Goal: Task Accomplishment & Management: Manage account settings

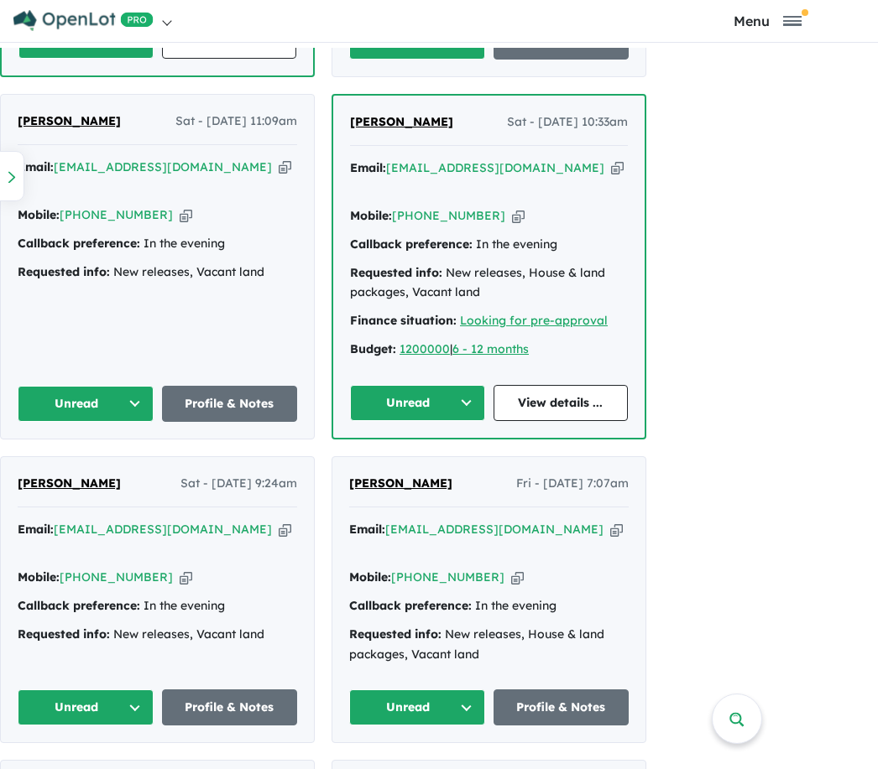
scroll to position [3560, 0]
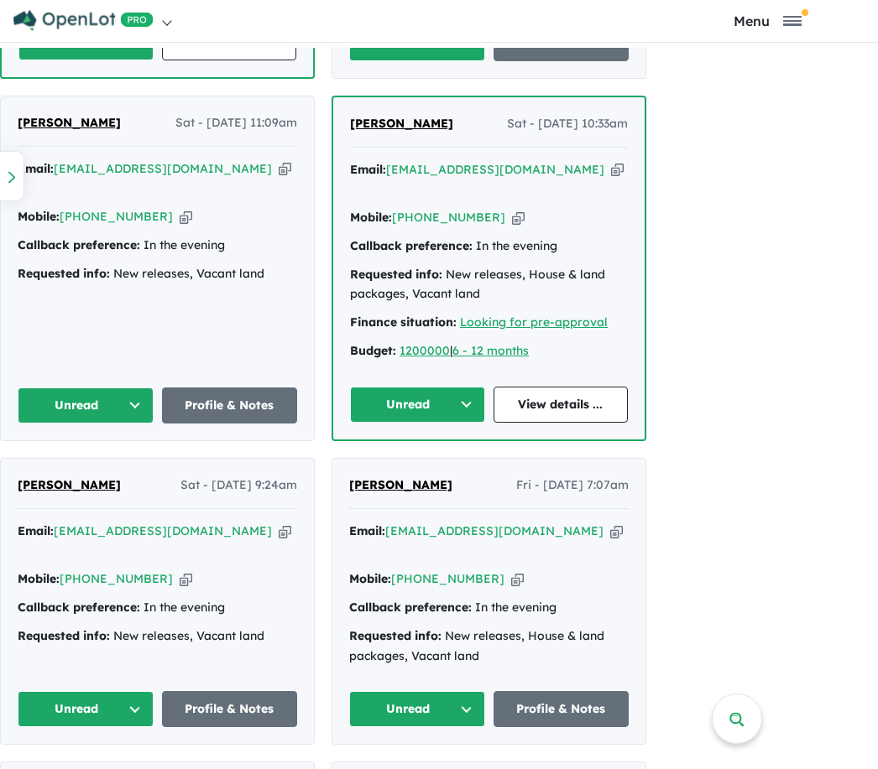
click at [141, 691] on button "Unread" at bounding box center [86, 709] width 136 height 36
click at [470, 691] on button "Unread" at bounding box center [417, 709] width 136 height 36
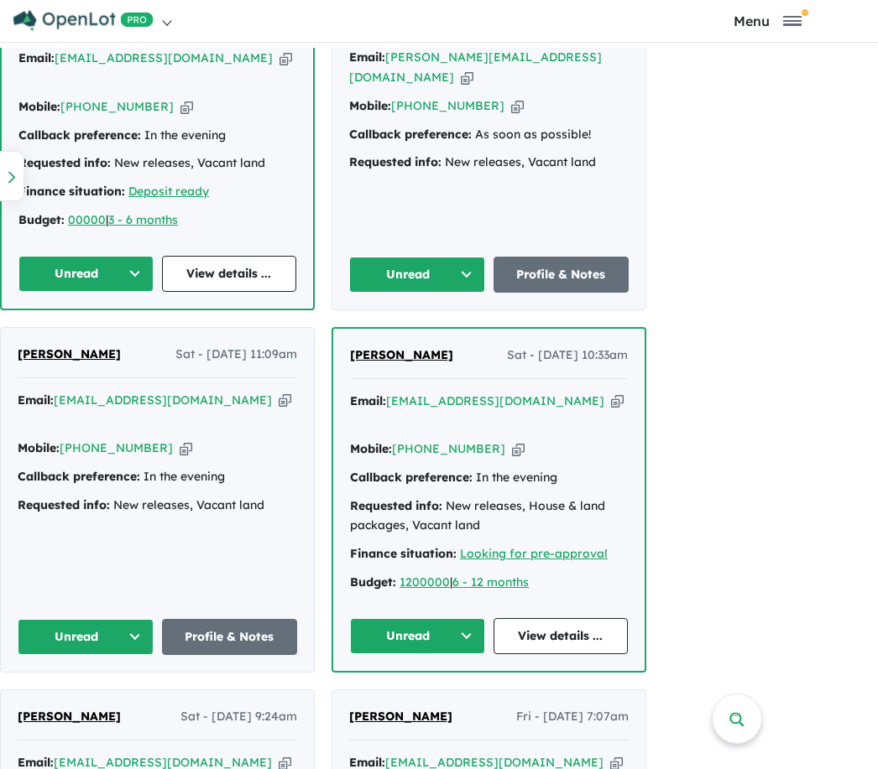
scroll to position [3243, 0]
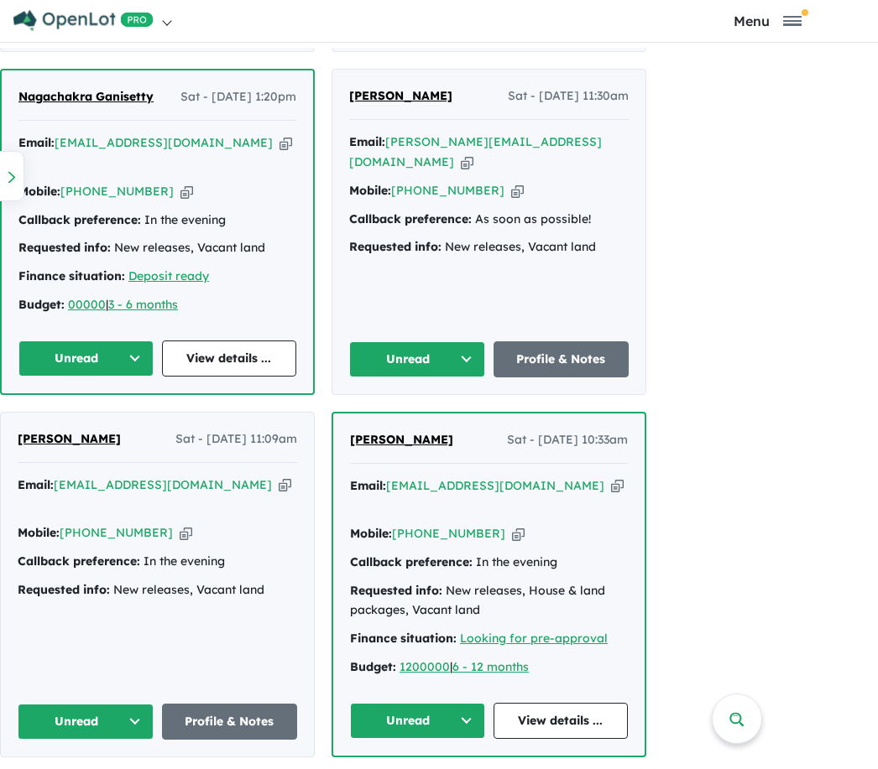
click at [134, 704] on button "Unread" at bounding box center [86, 722] width 136 height 36
click at [467, 703] on button "Unread" at bounding box center [417, 721] width 135 height 36
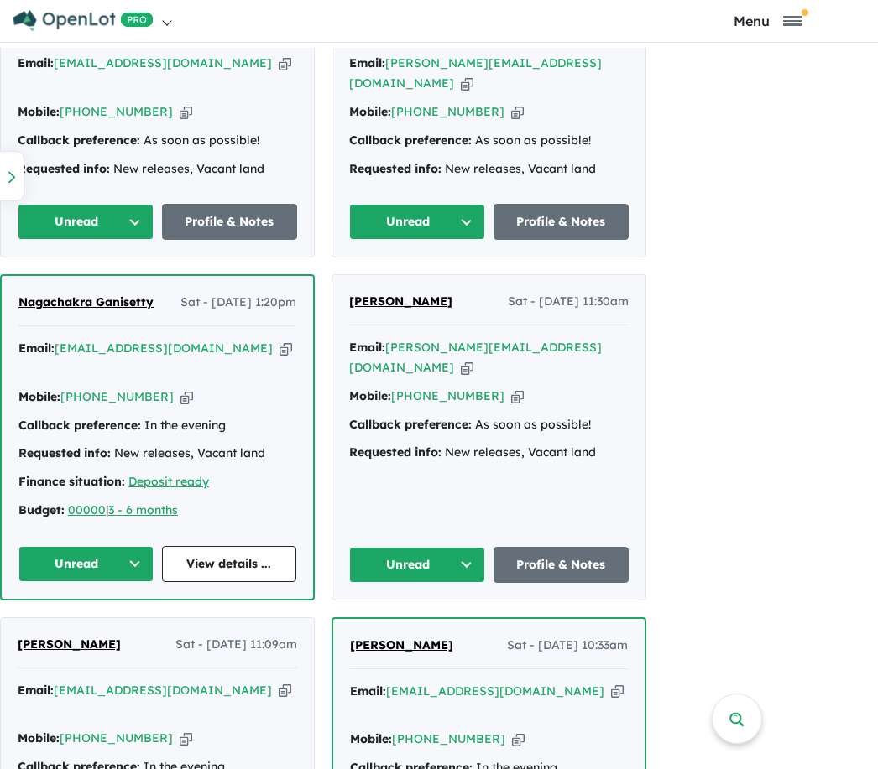
scroll to position [3035, 0]
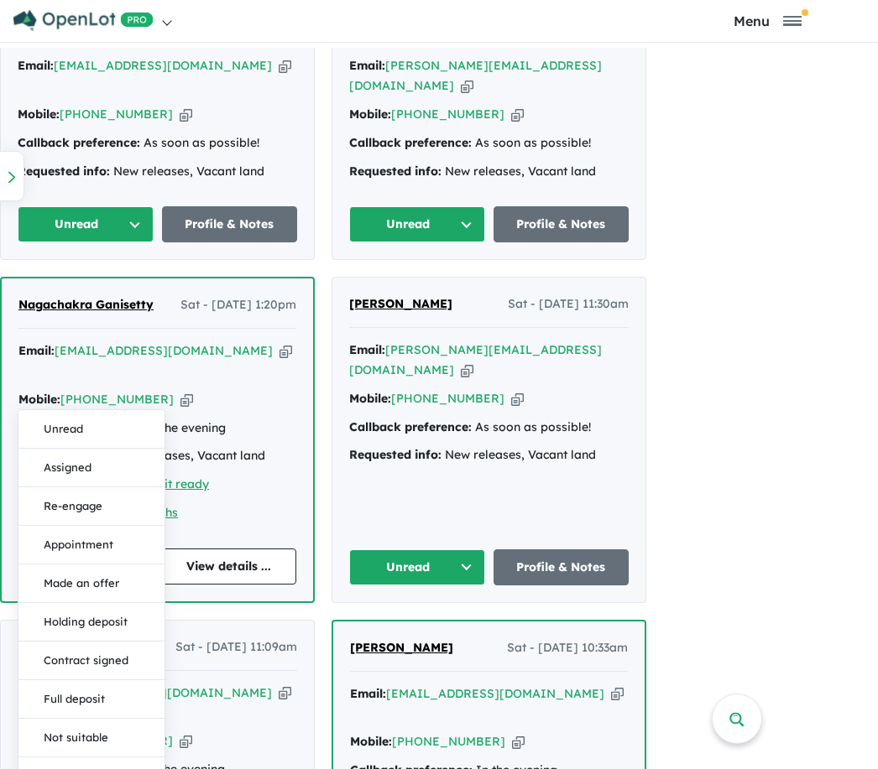
click at [79, 449] on button "Assigned" at bounding box center [91, 468] width 146 height 39
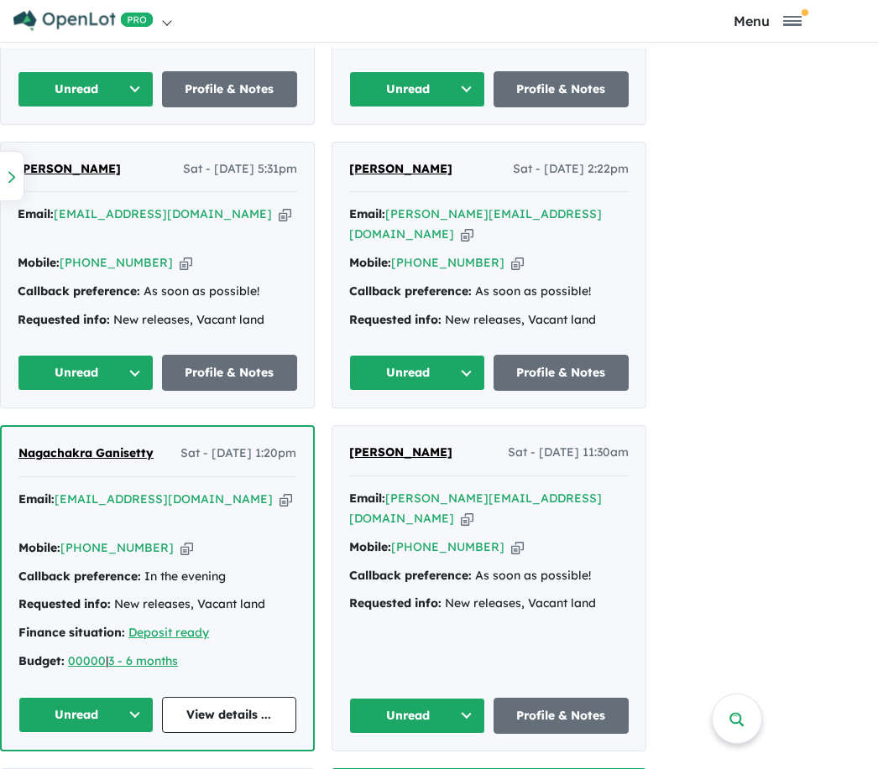
scroll to position [2852, 0]
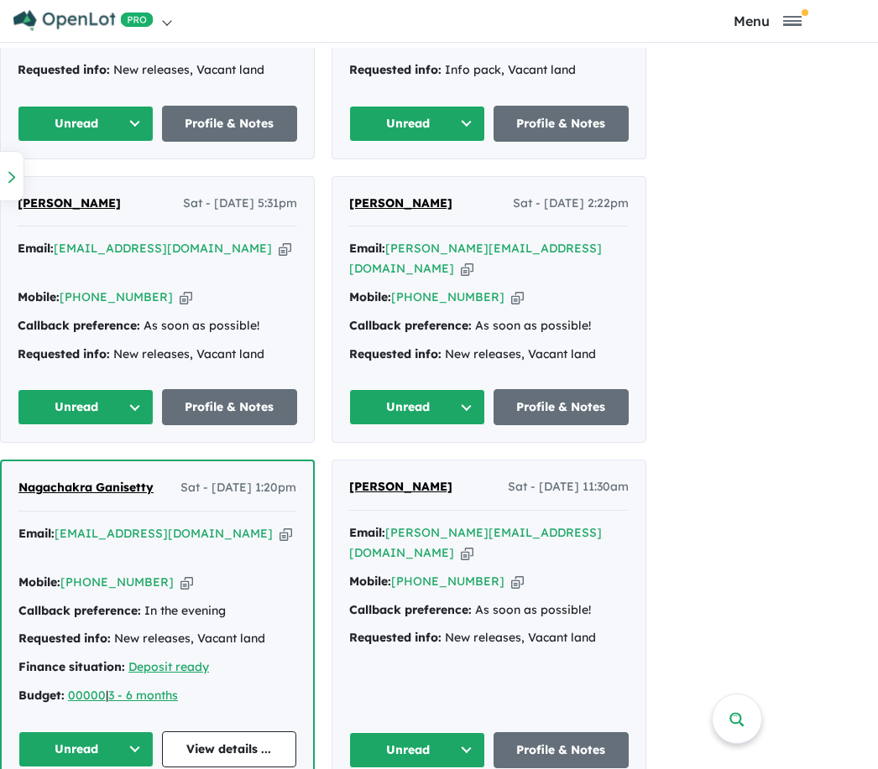
click at [467, 732] on button "Unread" at bounding box center [417, 750] width 136 height 36
click at [148, 732] on button "Unread" at bounding box center [85, 750] width 135 height 36
click at [145, 732] on button "Unread" at bounding box center [85, 750] width 135 height 36
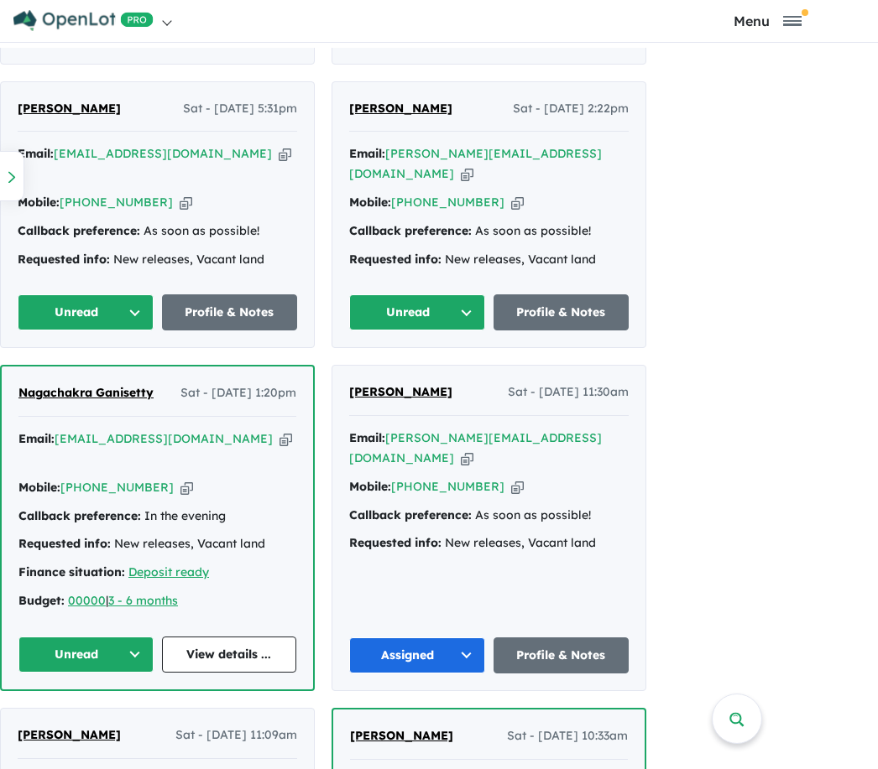
scroll to position [2946, 0]
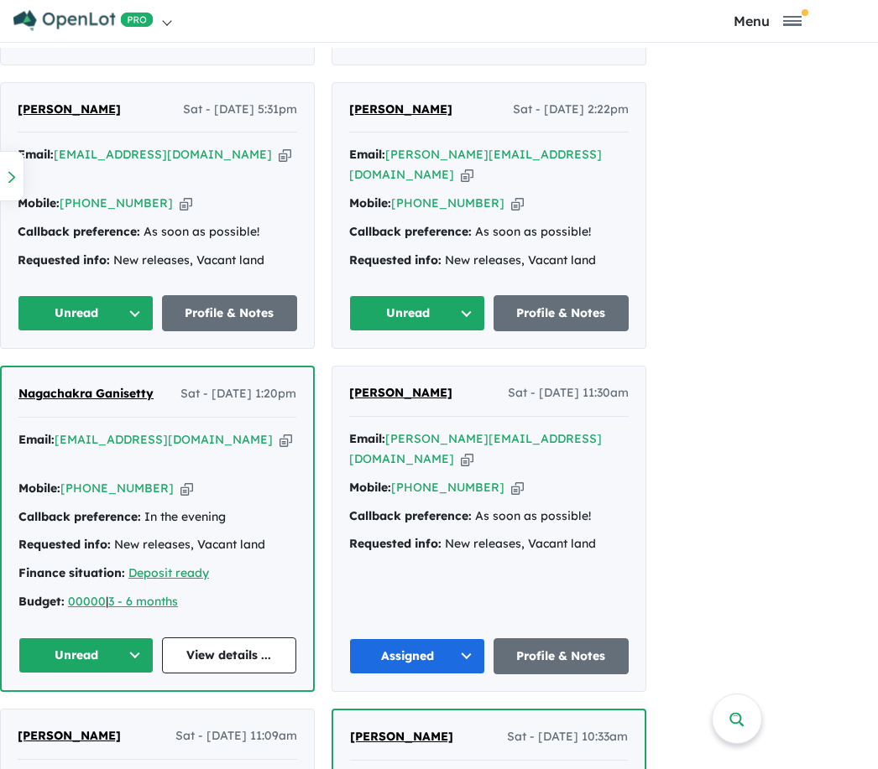
click at [140, 638] on button "Unread" at bounding box center [85, 656] width 135 height 36
click at [102, 715] on button "Assigned" at bounding box center [92, 734] width 146 height 39
click at [147, 295] on button "Unread" at bounding box center [86, 313] width 136 height 36
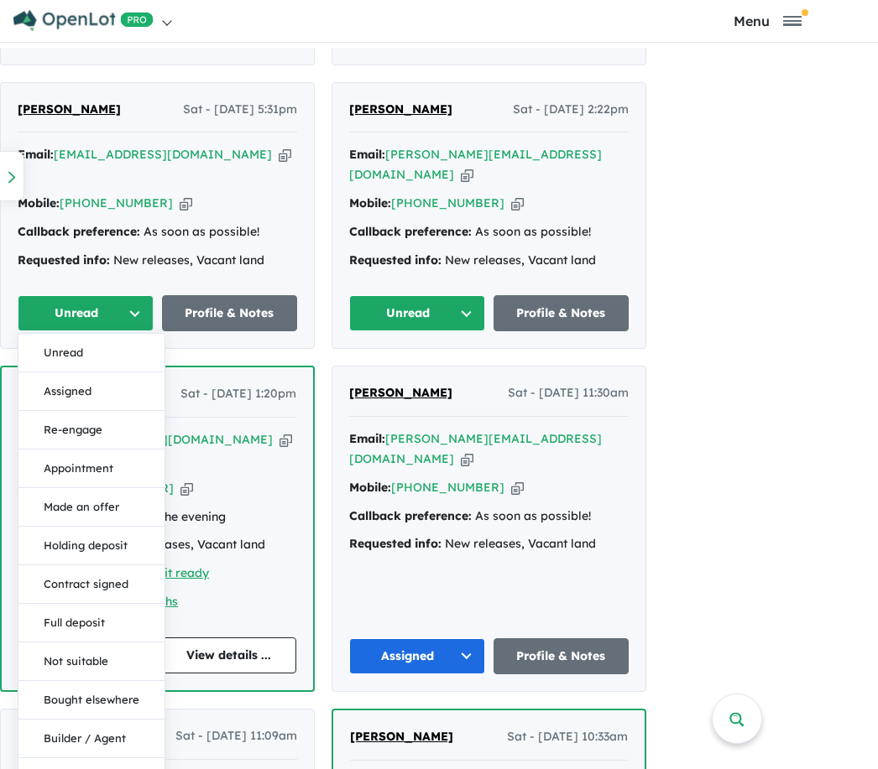
click at [75, 372] on button "Assigned" at bounding box center [91, 391] width 146 height 39
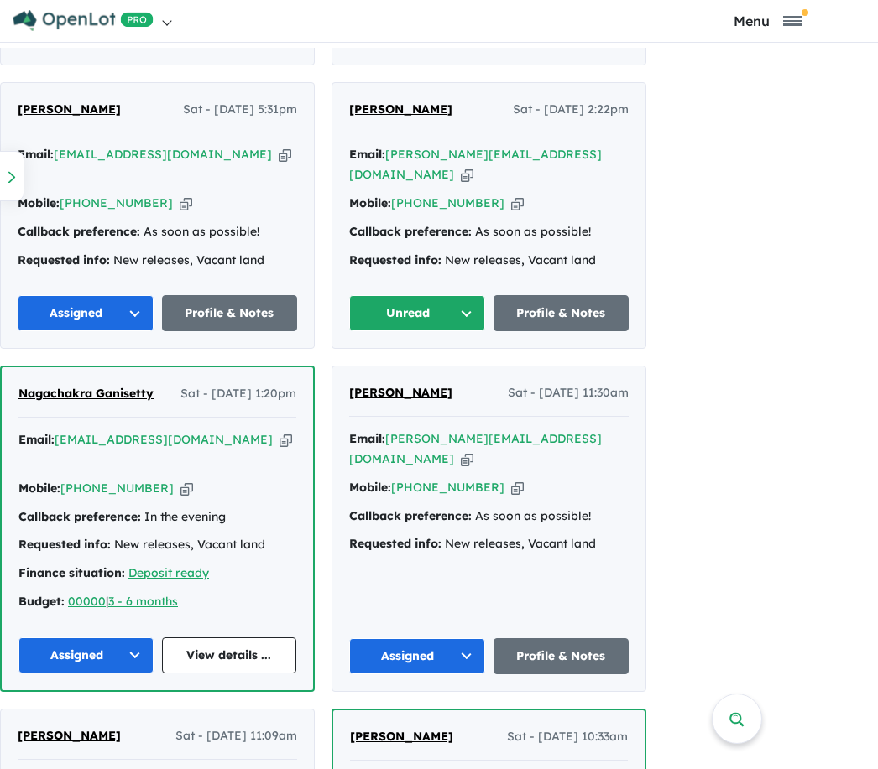
click at [480, 295] on button "Unread" at bounding box center [417, 313] width 136 height 36
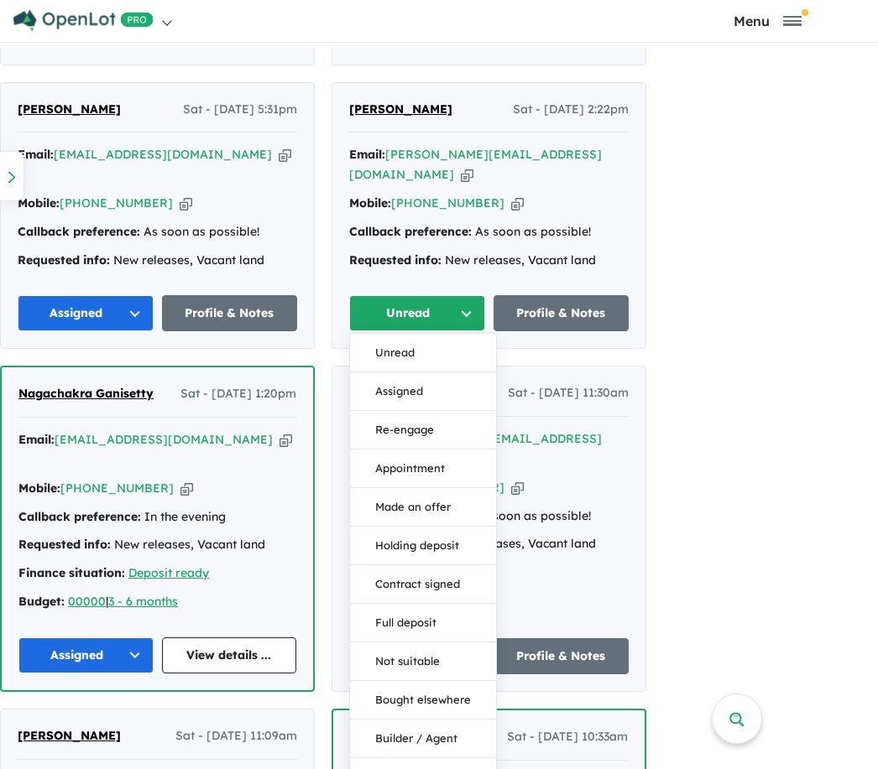
click at [413, 372] on button "Assigned" at bounding box center [423, 391] width 146 height 39
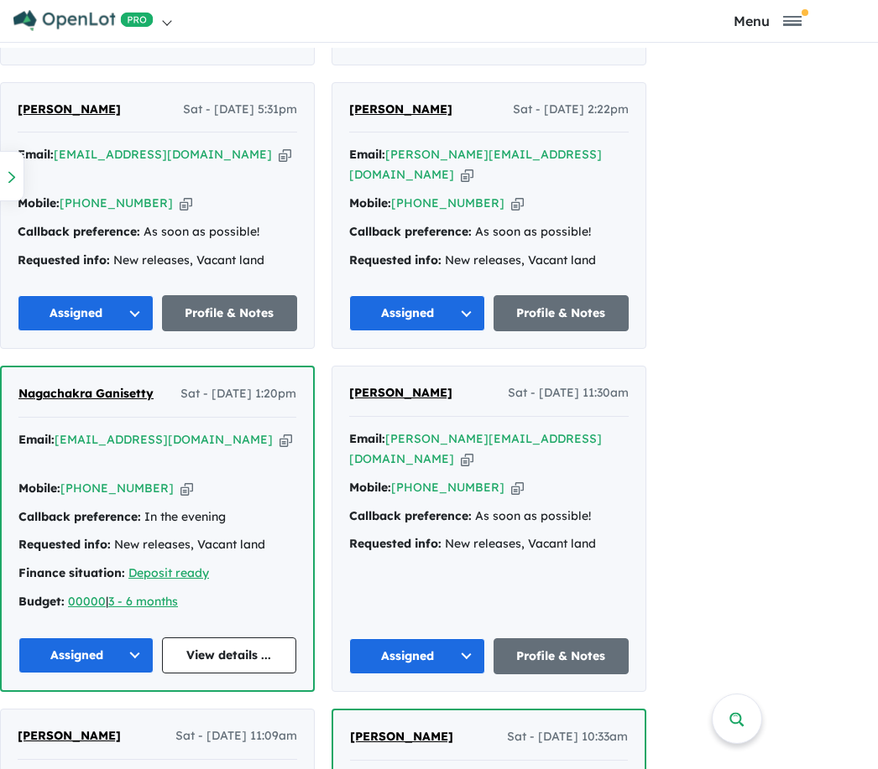
click at [153, 638] on button "Assigned" at bounding box center [85, 656] width 135 height 36
click at [81, 715] on button "Assigned" at bounding box center [92, 734] width 146 height 39
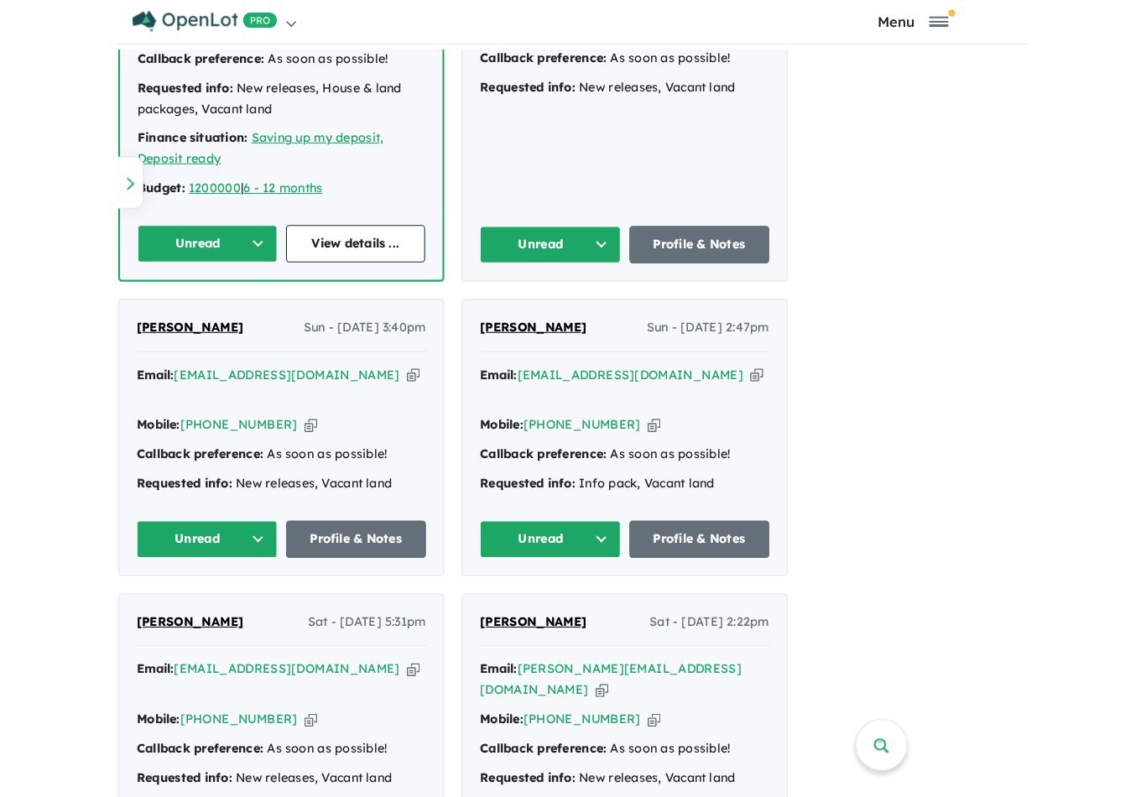
scroll to position [2419, 0]
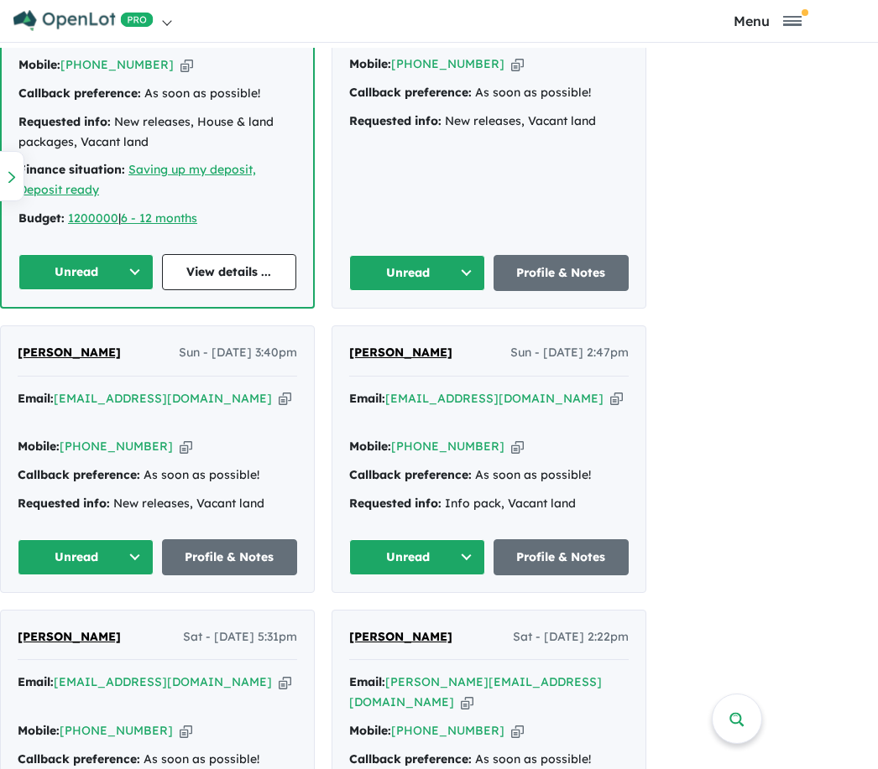
click at [140, 539] on button "Unread" at bounding box center [86, 557] width 136 height 36
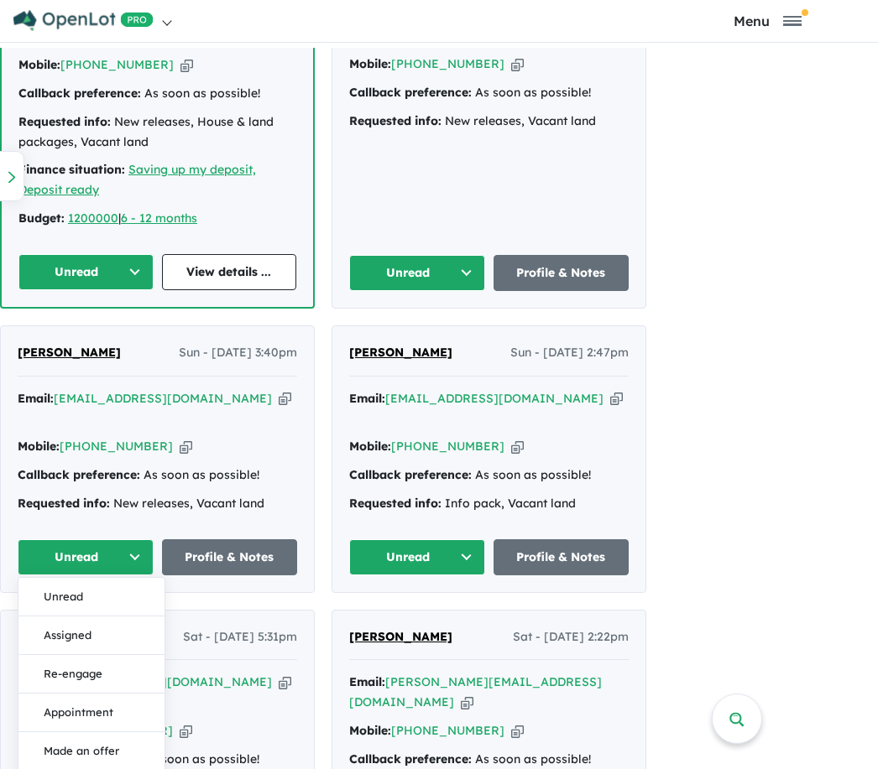
click at [68, 617] on button "Assigned" at bounding box center [91, 636] width 146 height 39
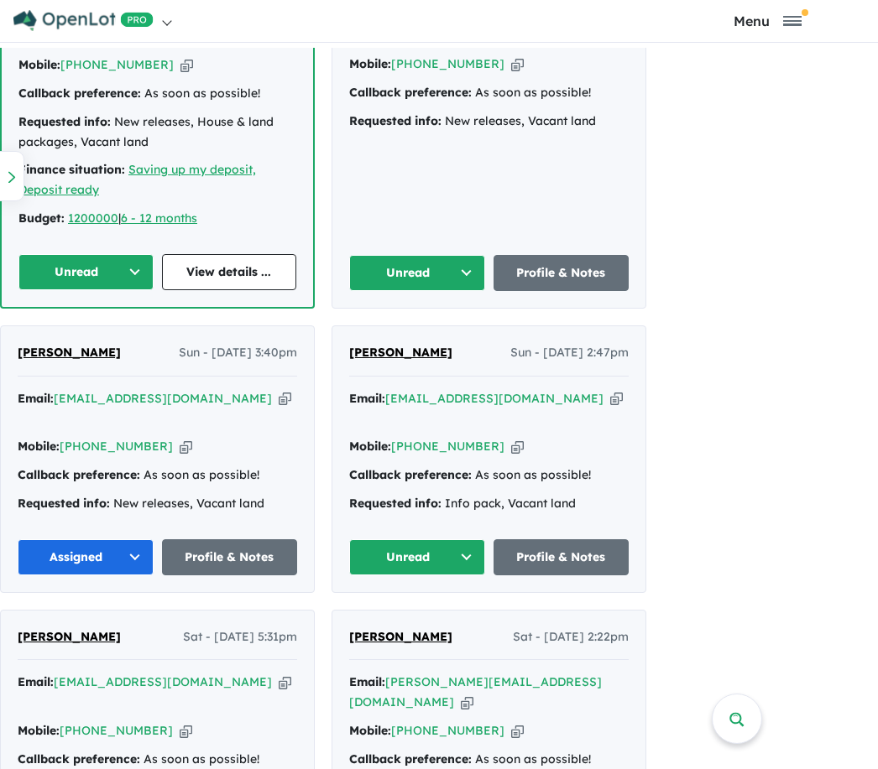
click at [496, 539] on link "Profile & Notes" at bounding box center [561, 557] width 136 height 36
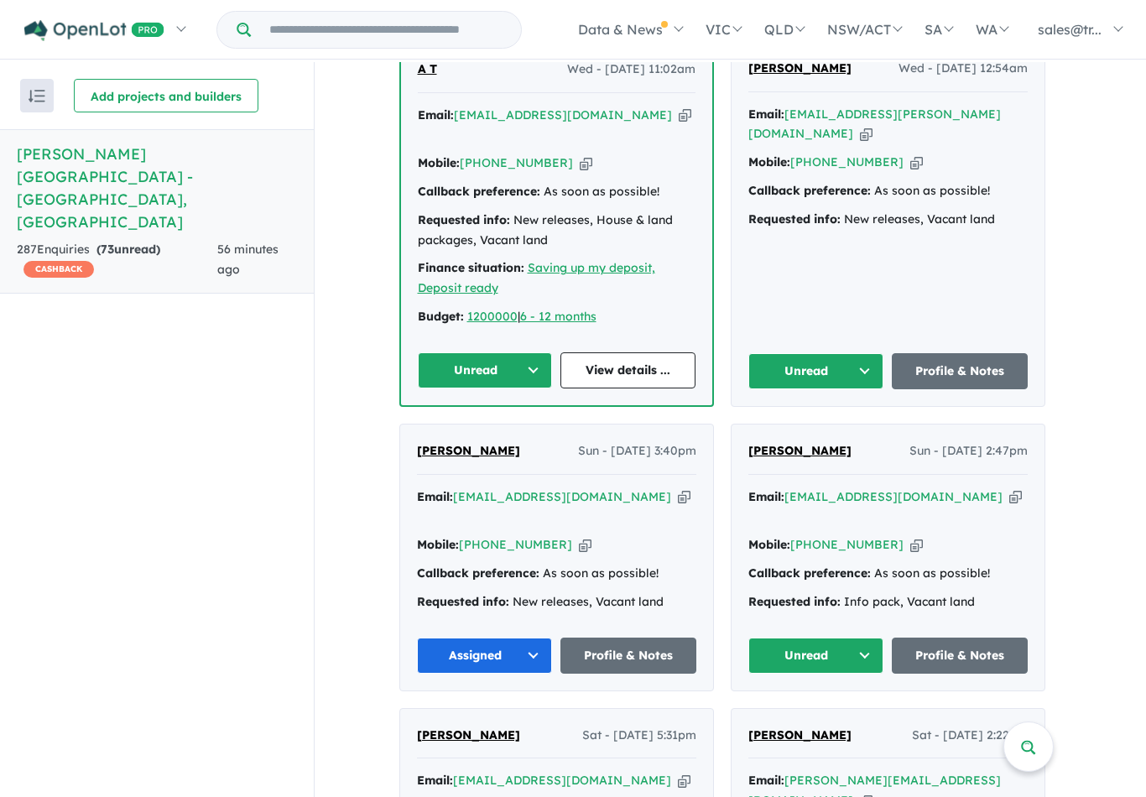
click at [874, 638] on button "Unread" at bounding box center [816, 656] width 136 height 36
click at [802, 715] on button "Assigned" at bounding box center [822, 734] width 146 height 39
click at [548, 352] on button "Unread" at bounding box center [485, 370] width 135 height 36
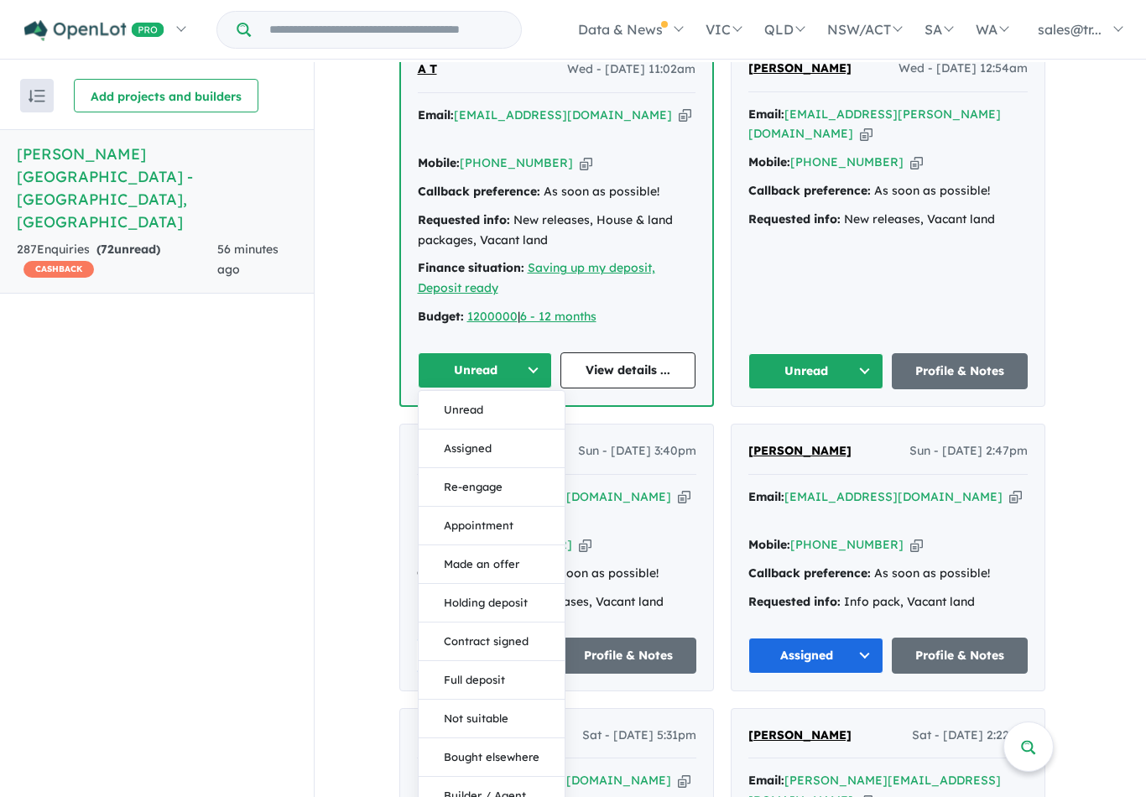
click at [484, 430] on button "Assigned" at bounding box center [492, 449] width 146 height 39
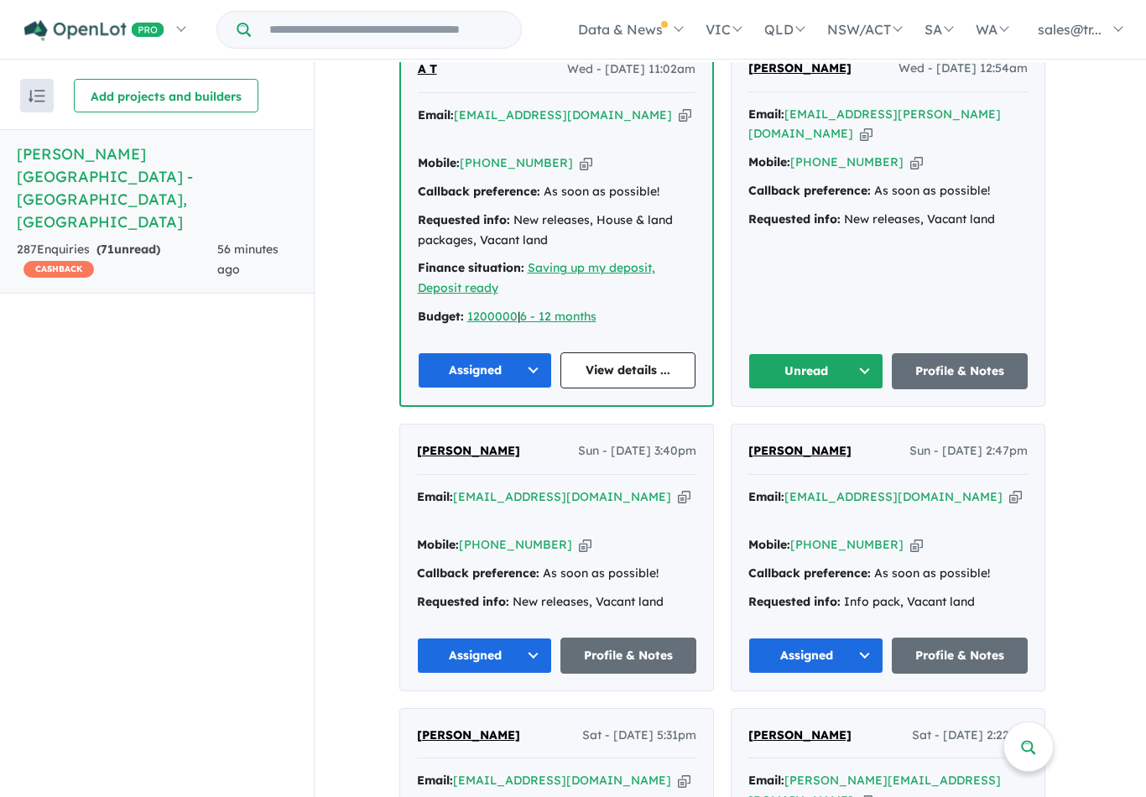
click at [877, 353] on button "Unread" at bounding box center [816, 371] width 136 height 36
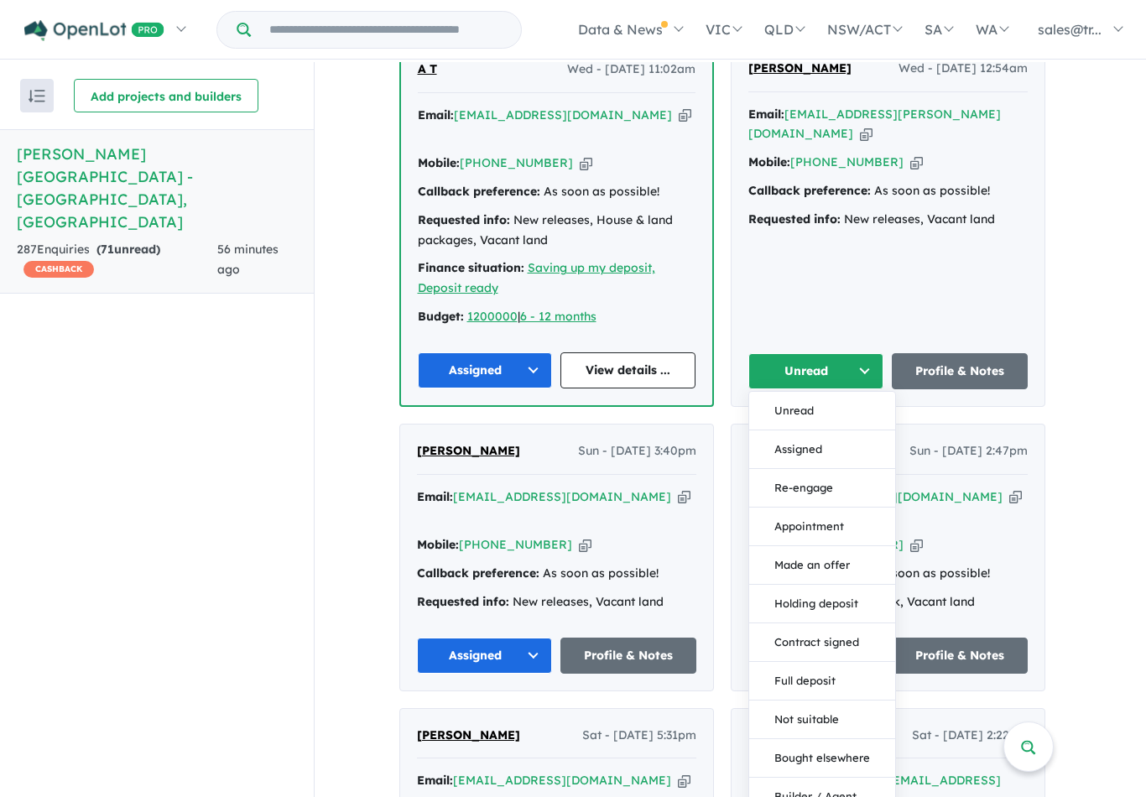
click at [805, 430] on button "Assigned" at bounding box center [822, 449] width 146 height 39
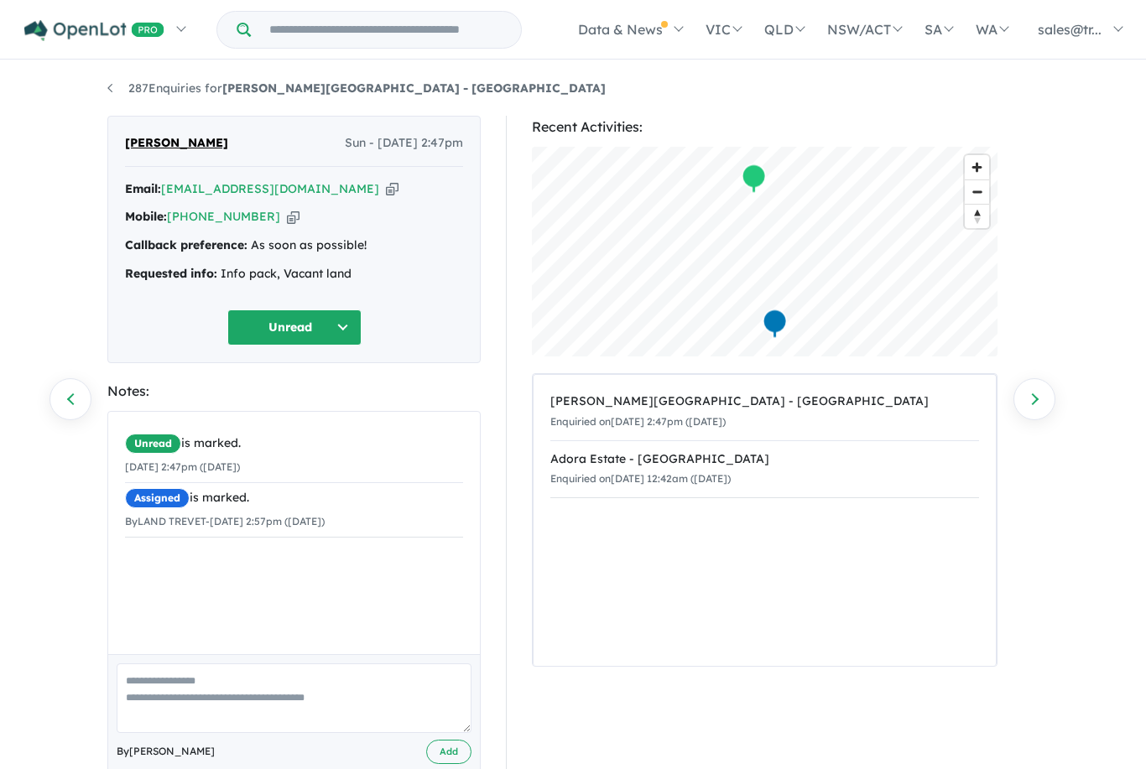
click at [352, 321] on button "Unread" at bounding box center [294, 328] width 134 height 36
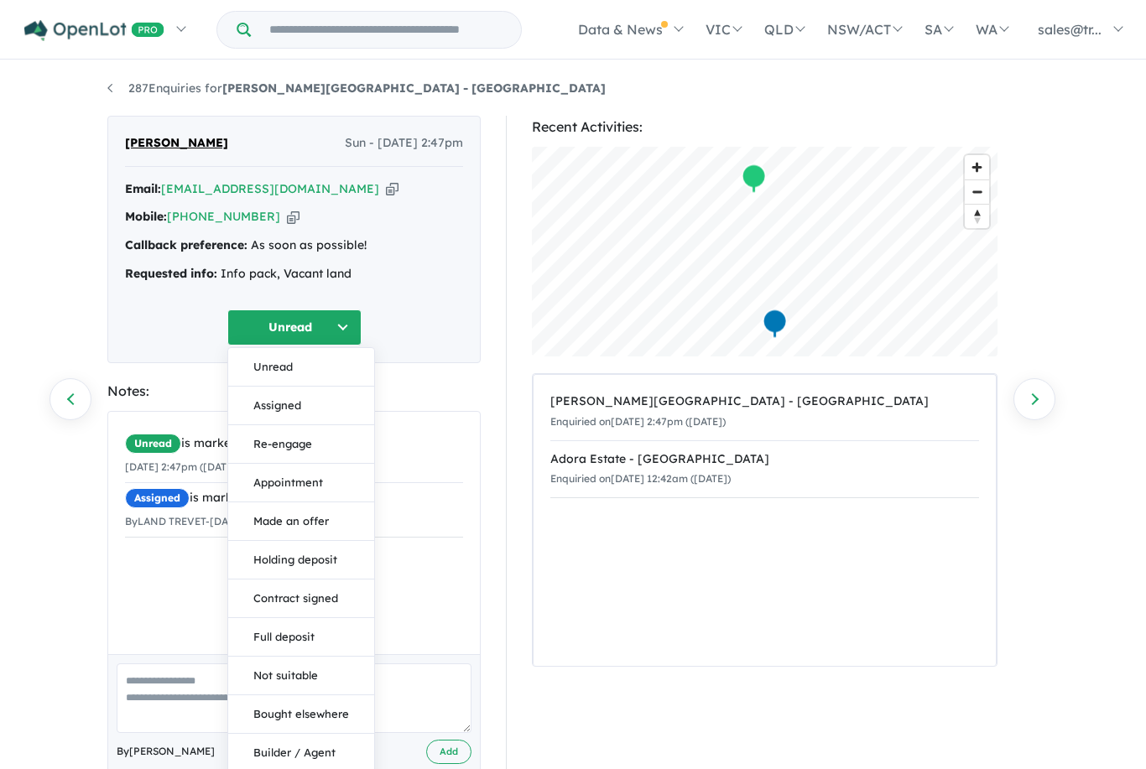
click at [288, 399] on button "Assigned" at bounding box center [301, 406] width 146 height 39
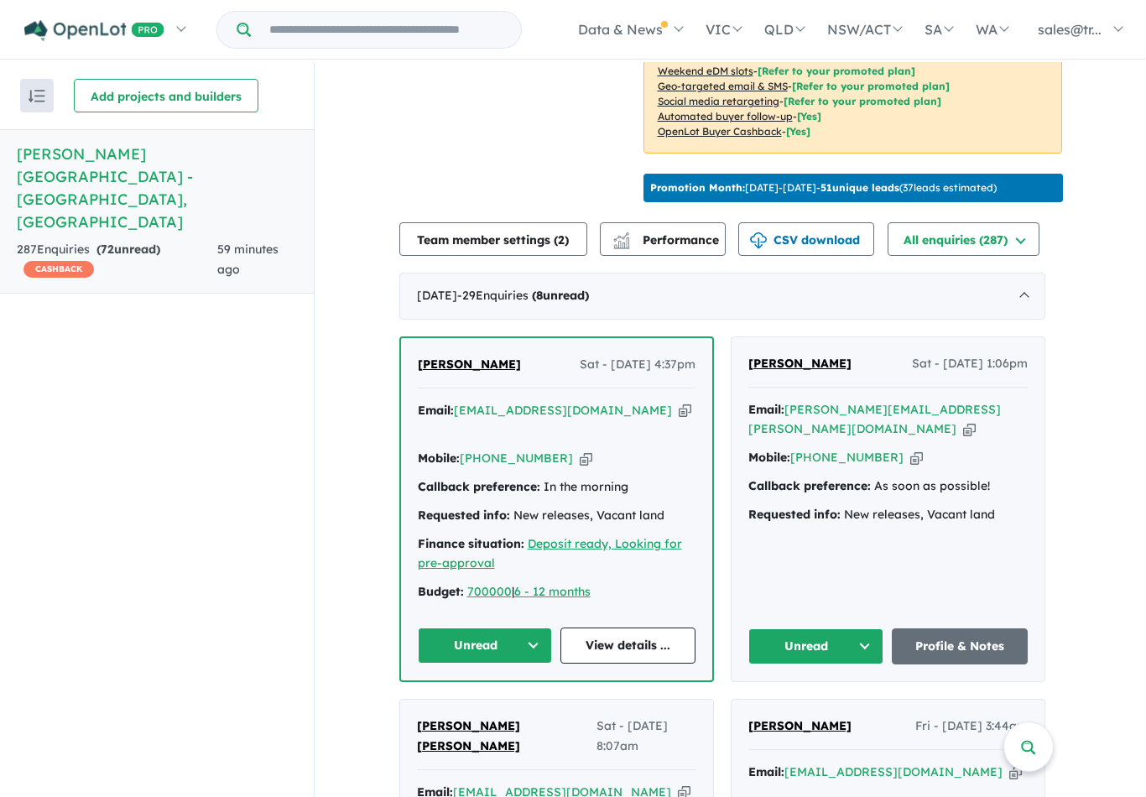
scroll to position [507, 0]
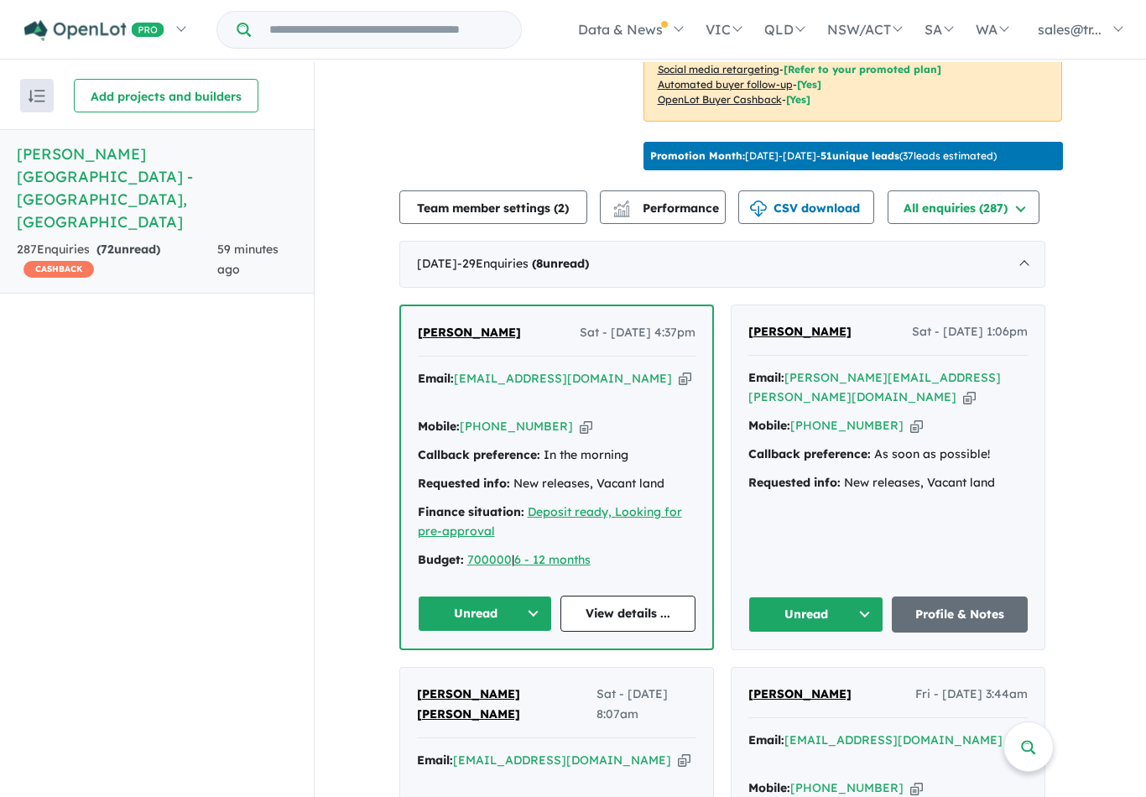
click at [543, 596] on button "Unread" at bounding box center [485, 614] width 135 height 36
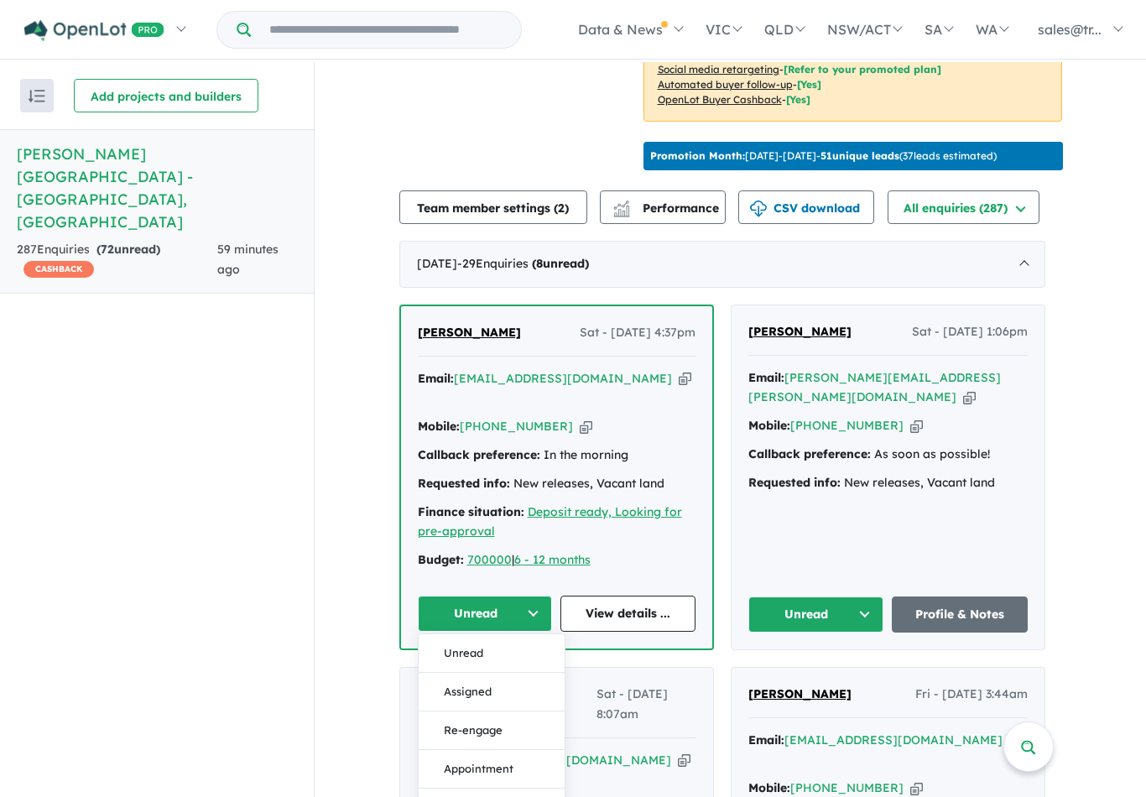
click at [493, 673] on button "Assigned" at bounding box center [492, 692] width 146 height 39
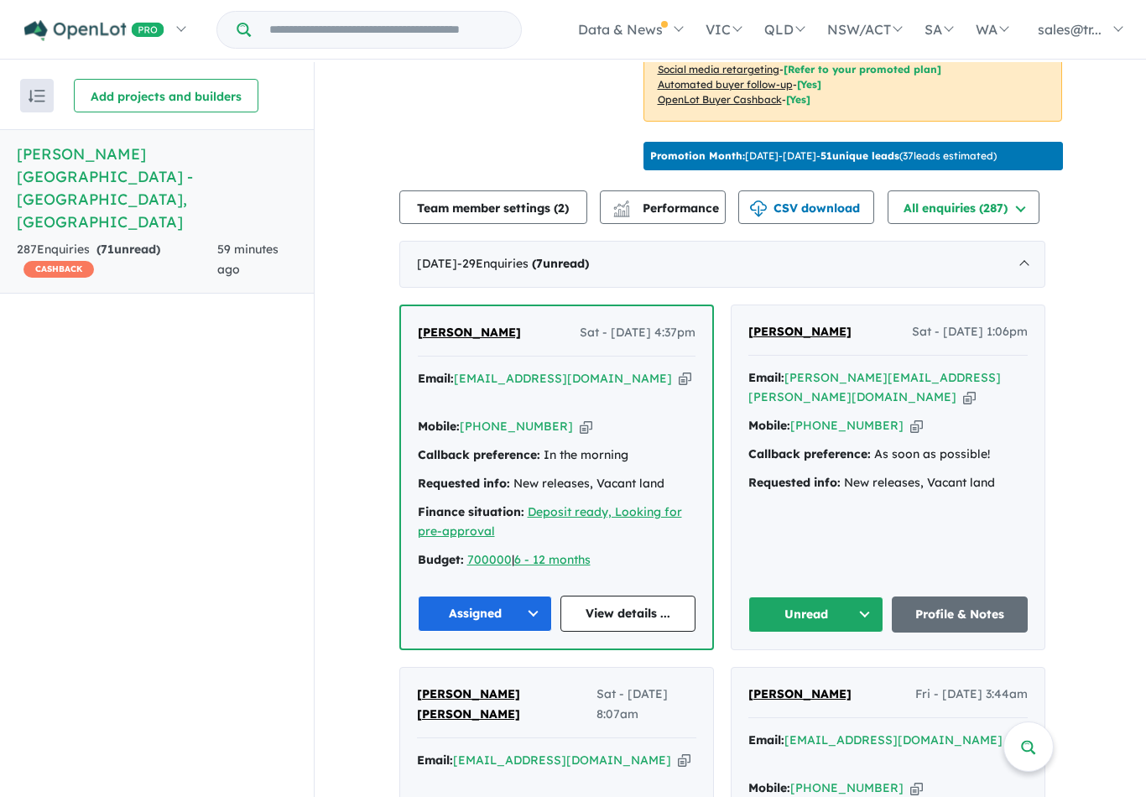
click at [884, 596] on button "Unread" at bounding box center [816, 614] width 136 height 36
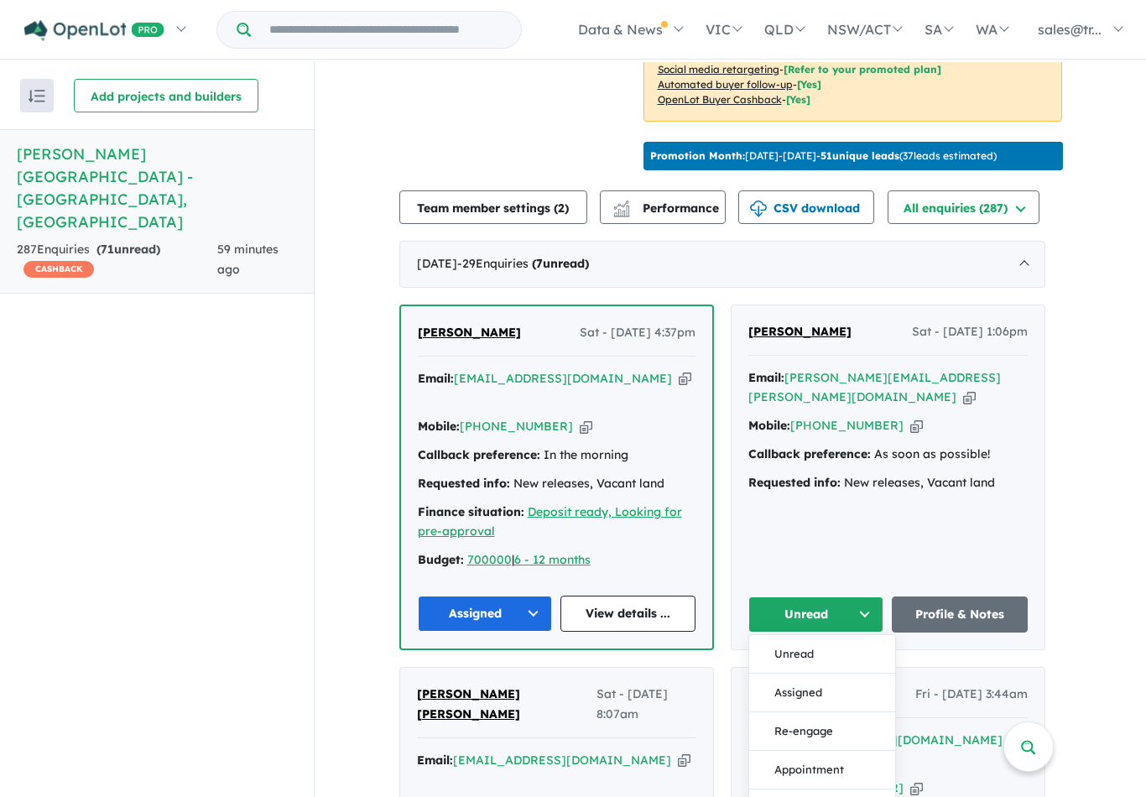
click at [832, 674] on button "Assigned" at bounding box center [822, 693] width 146 height 39
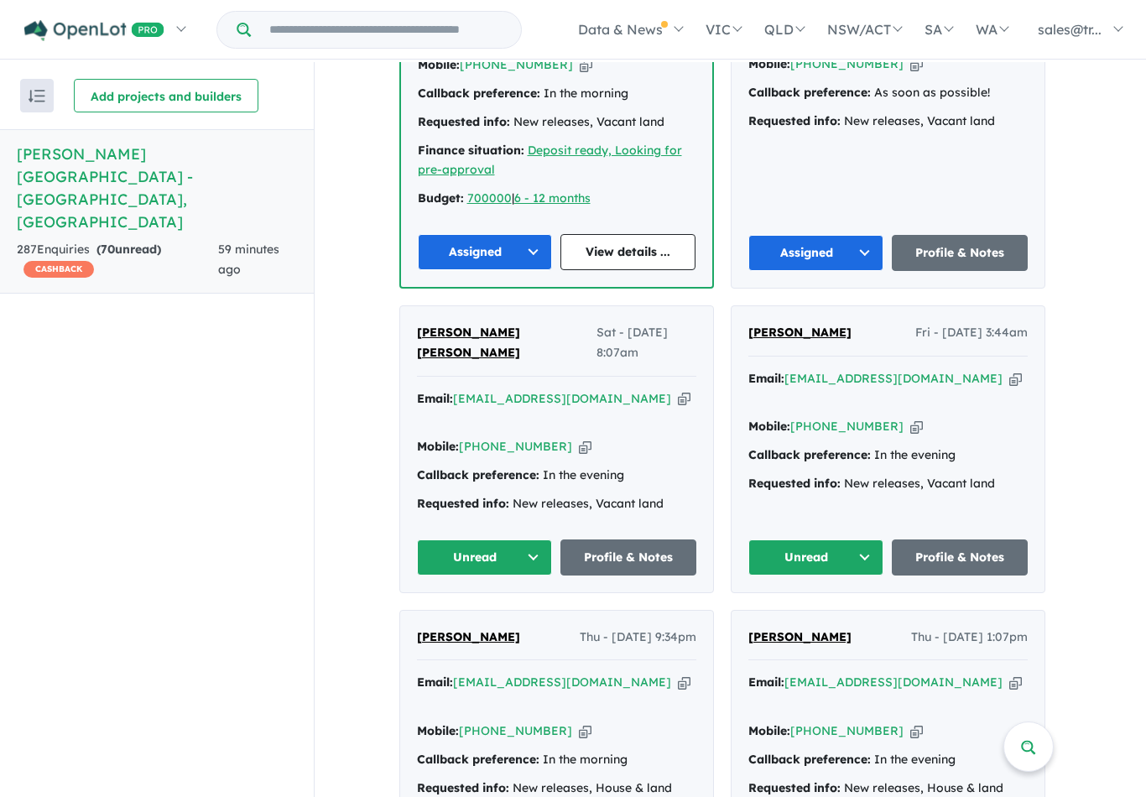
scroll to position [864, 0]
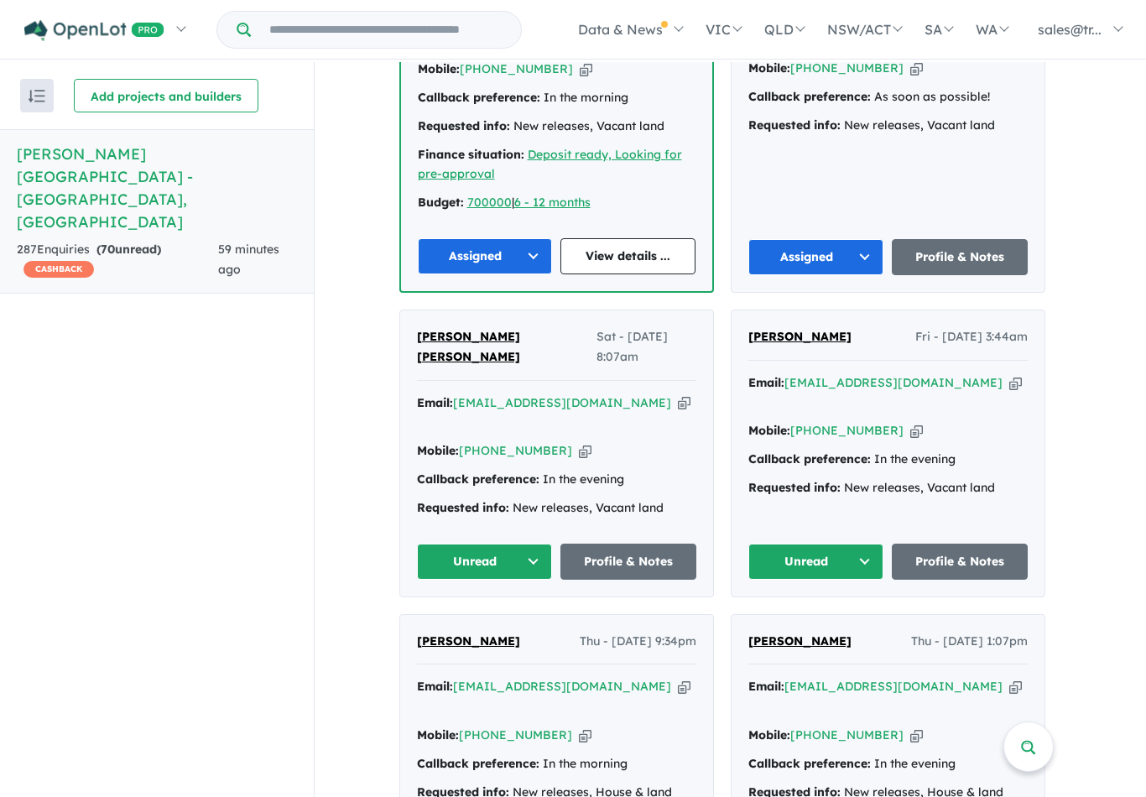
click at [544, 544] on button "Unread" at bounding box center [485, 562] width 136 height 36
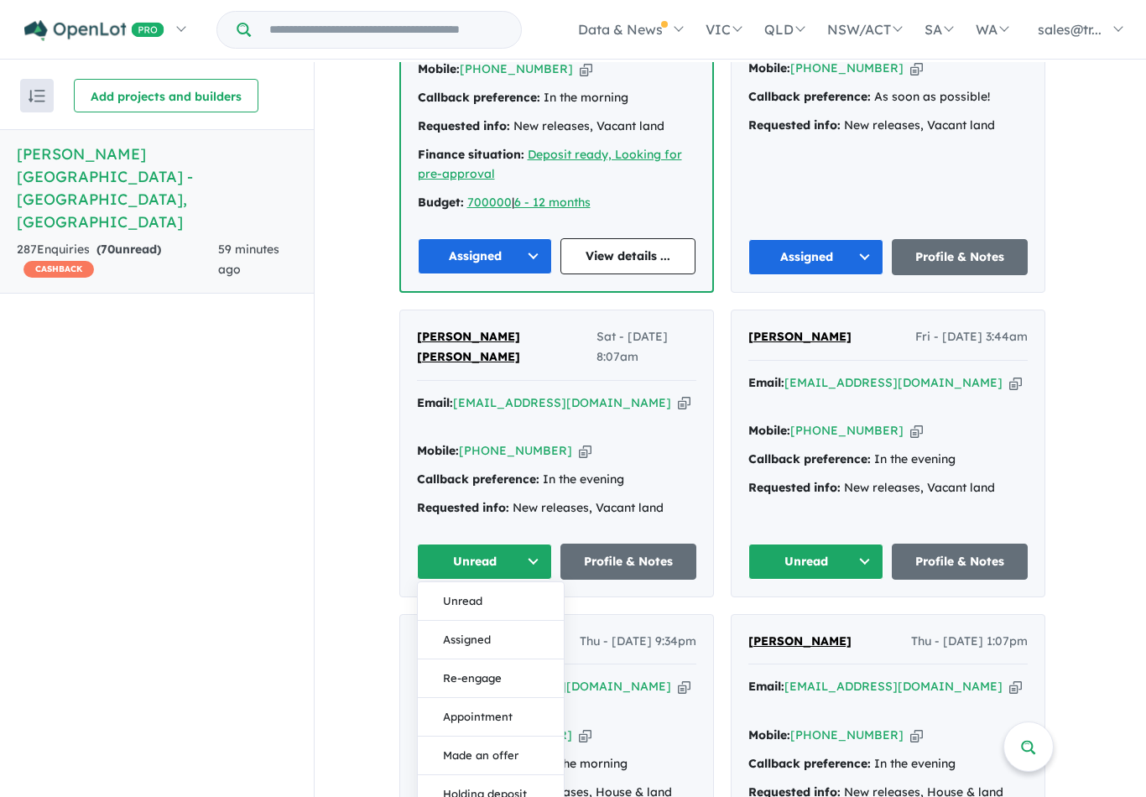
click at [500, 621] on button "Assigned" at bounding box center [491, 640] width 146 height 39
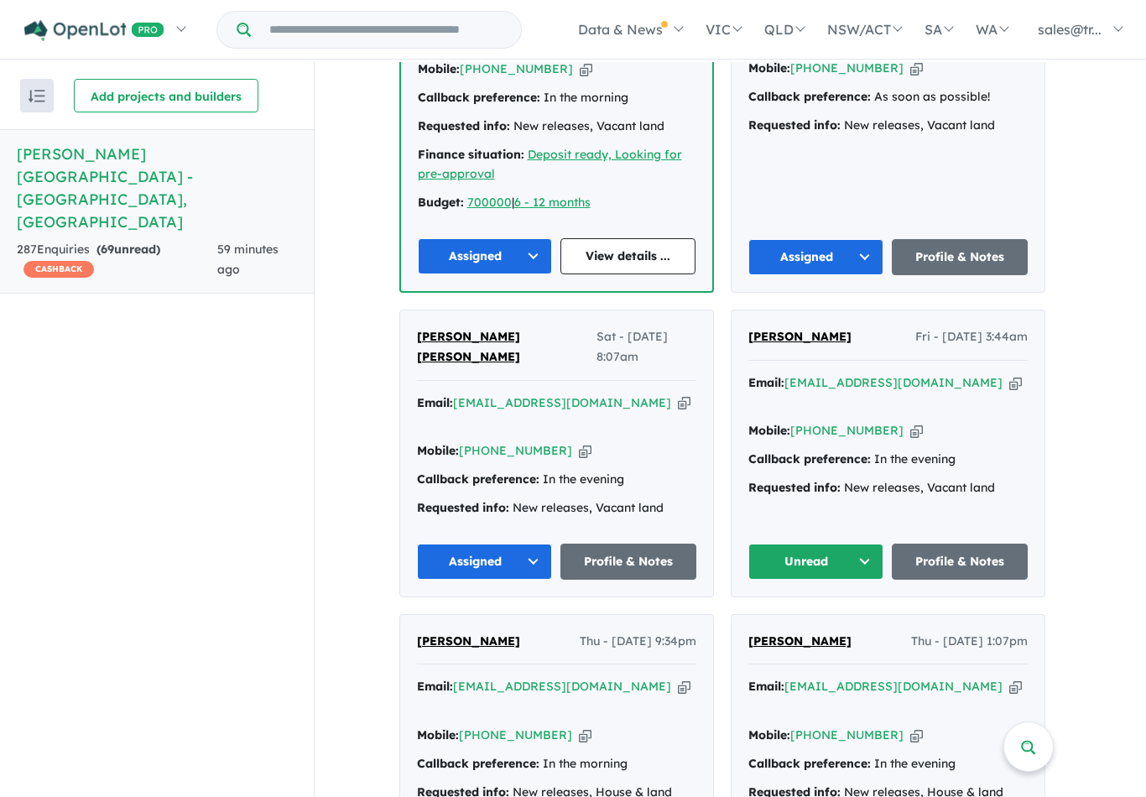
click at [878, 544] on button "Unread" at bounding box center [816, 562] width 136 height 36
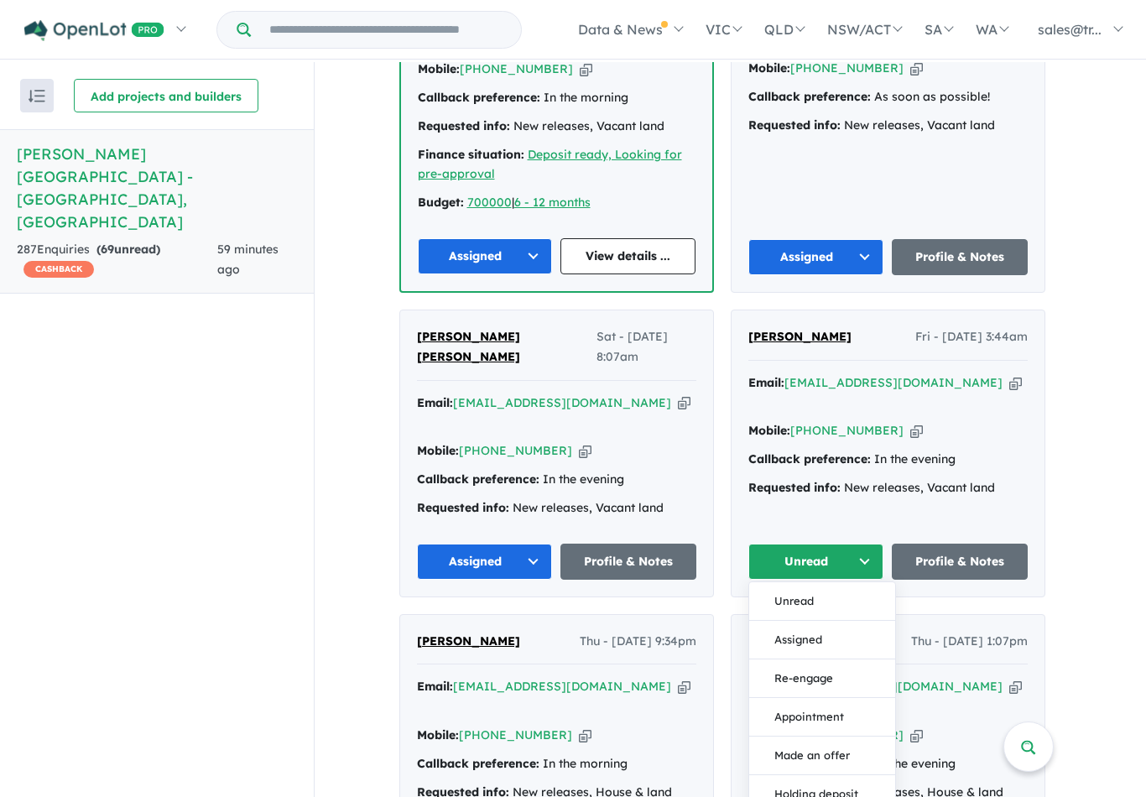
click at [815, 621] on button "Assigned" at bounding box center [822, 640] width 146 height 39
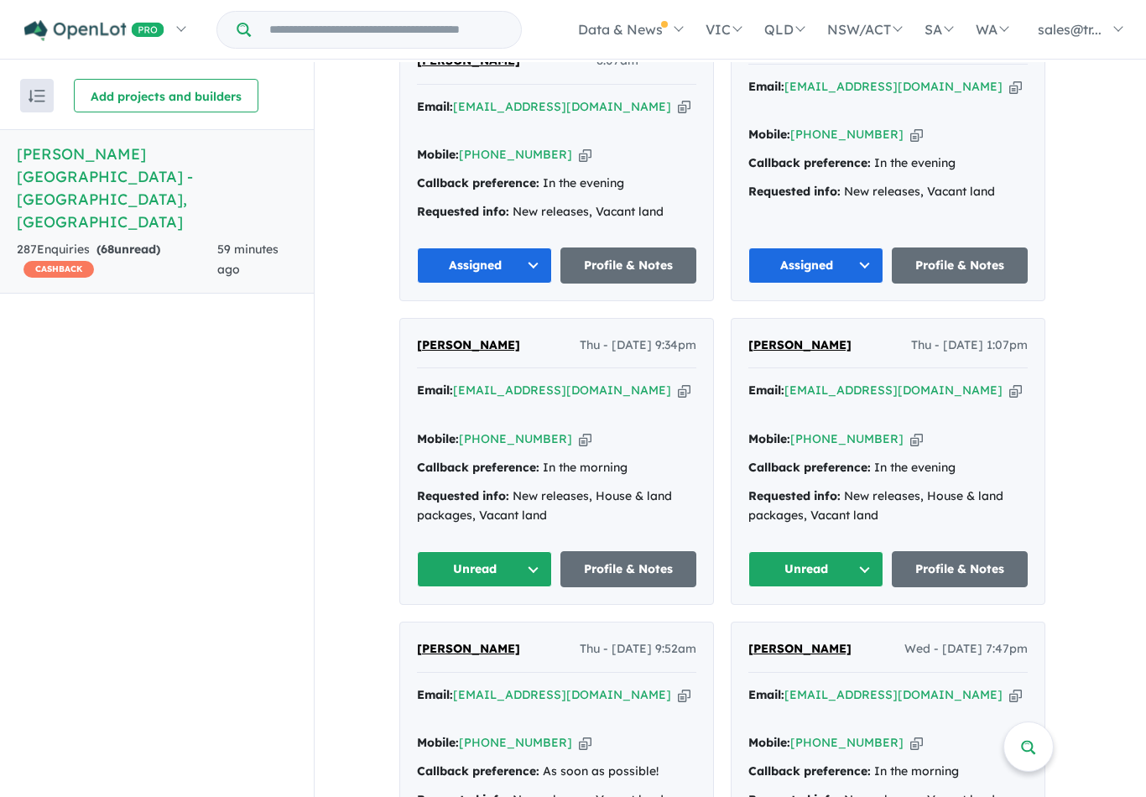
scroll to position [1184, 0]
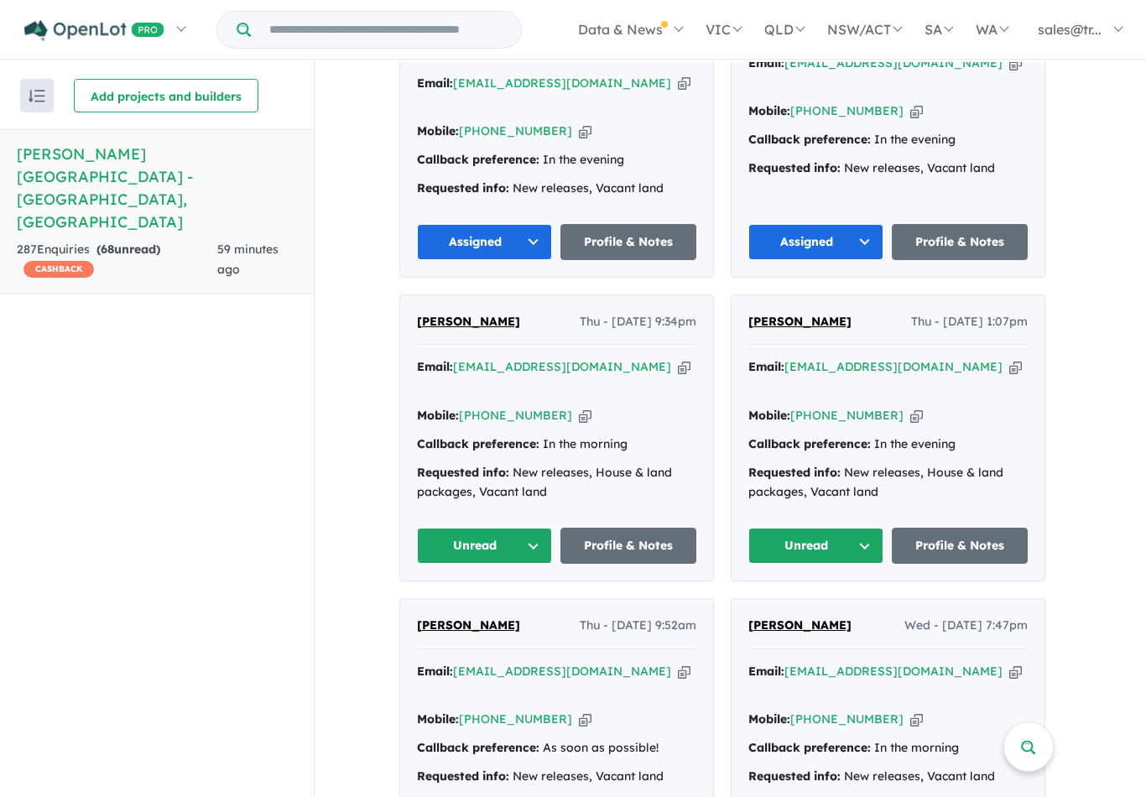
click at [542, 528] on button "Unread" at bounding box center [485, 546] width 136 height 36
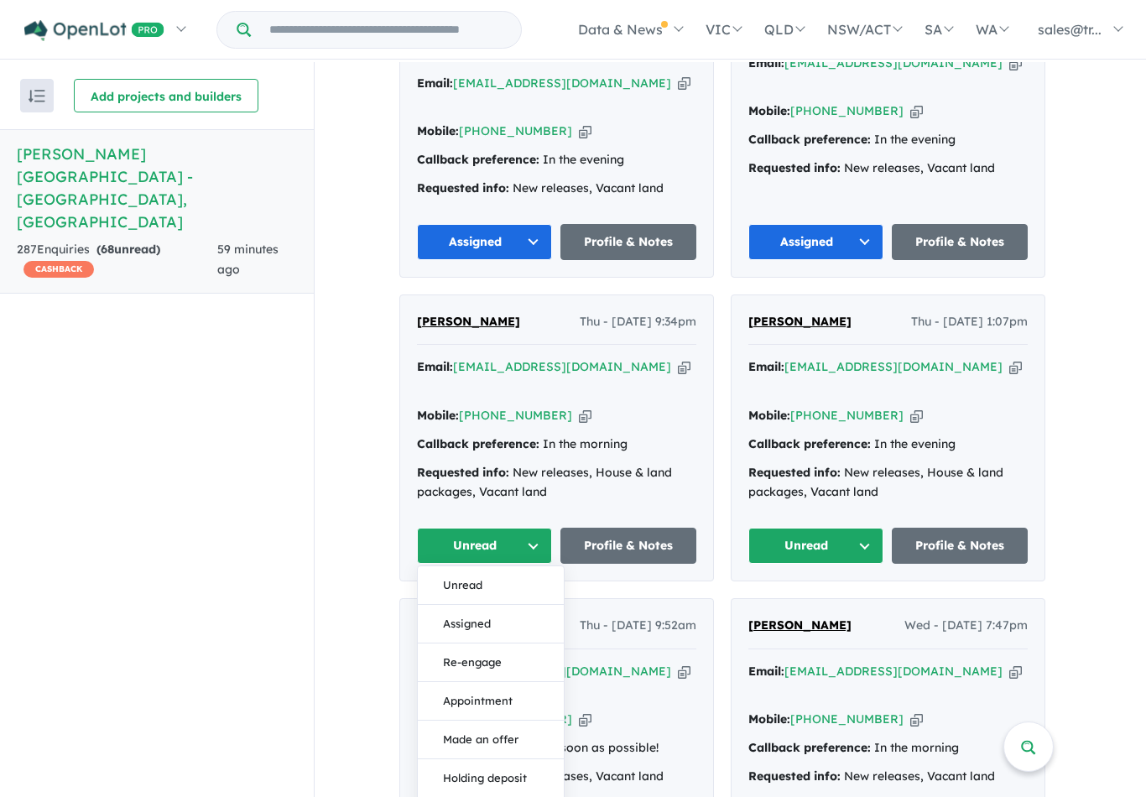
click at [495, 605] on button "Assigned" at bounding box center [491, 624] width 146 height 39
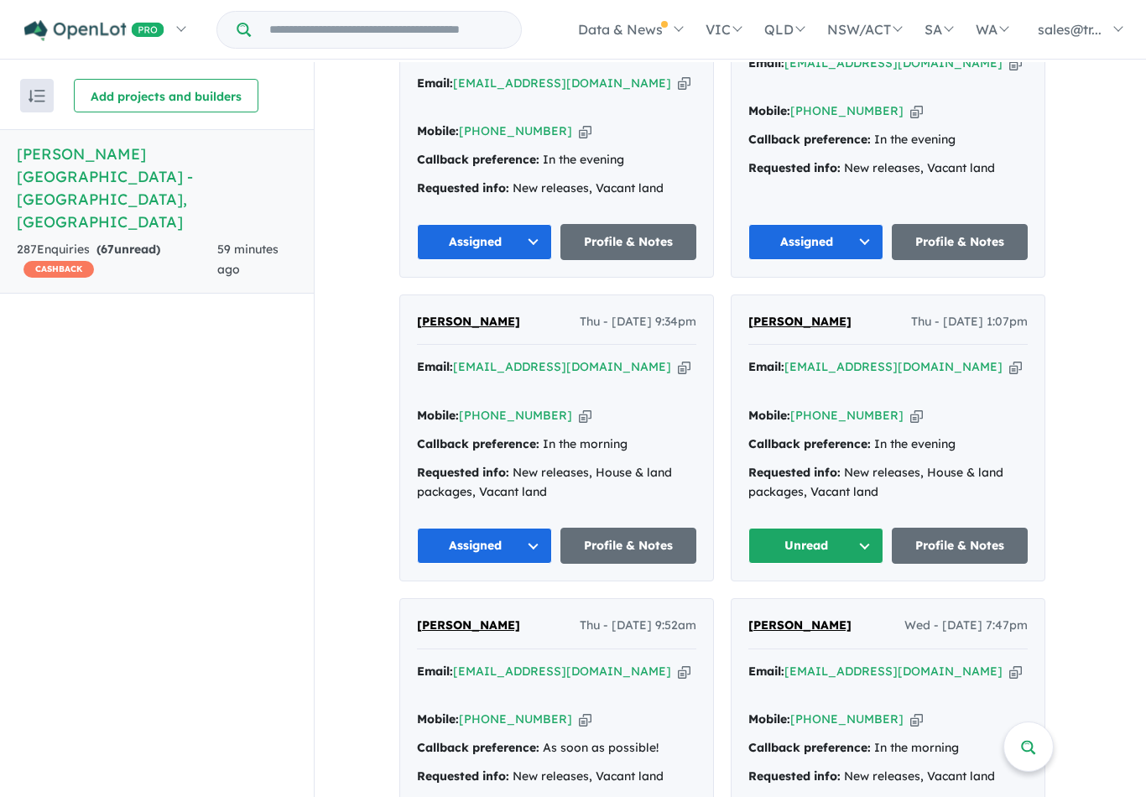
click at [876, 528] on button "Unread" at bounding box center [816, 546] width 136 height 36
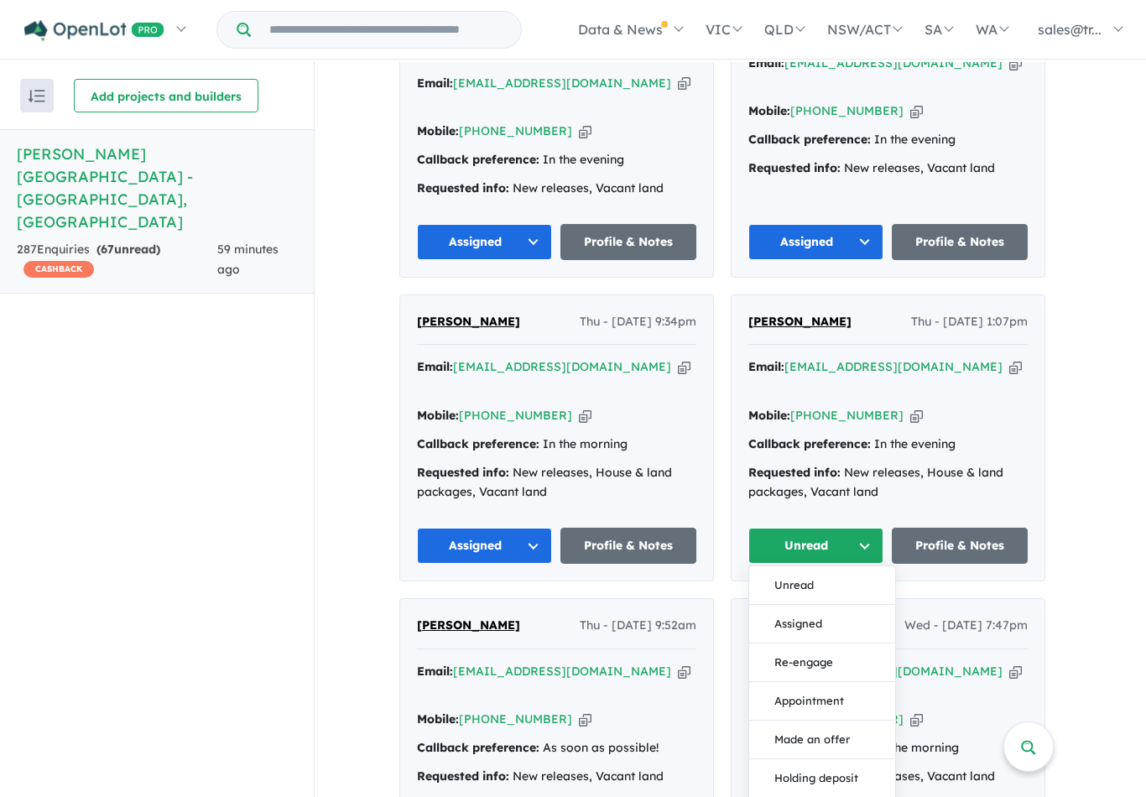
click at [819, 605] on button "Assigned" at bounding box center [822, 624] width 146 height 39
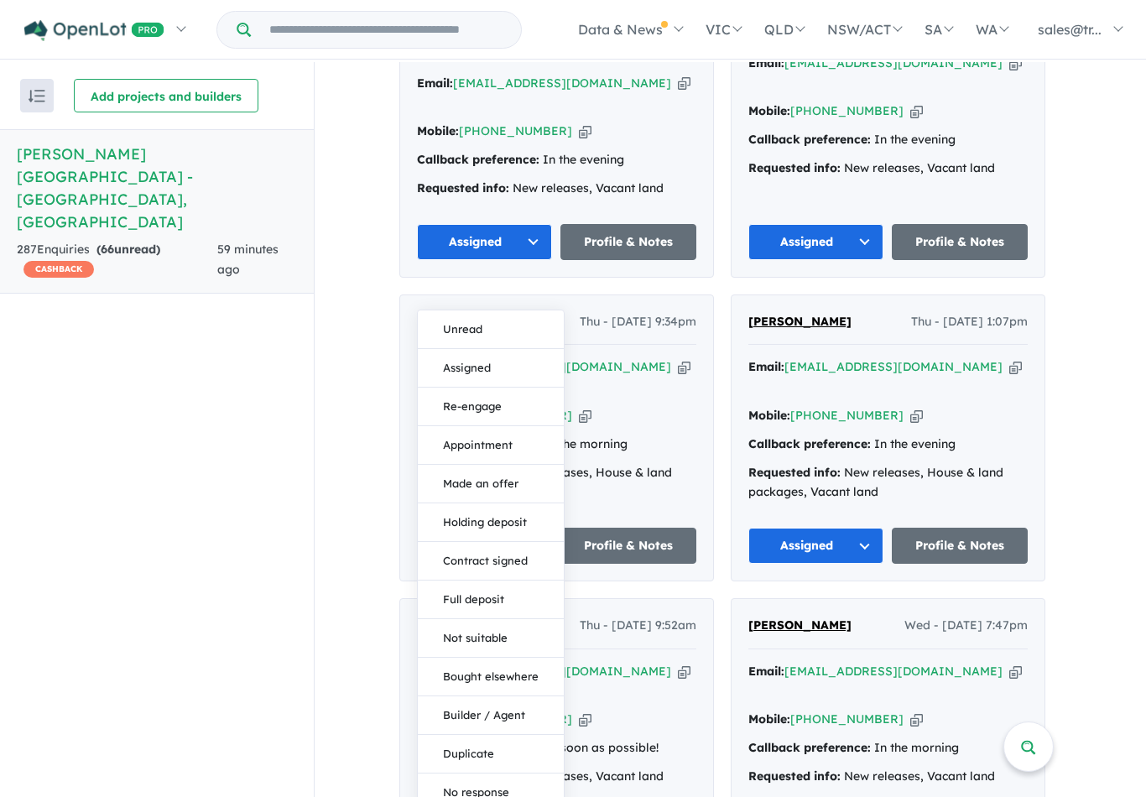
click at [479, 349] on button "Assigned" at bounding box center [491, 368] width 146 height 39
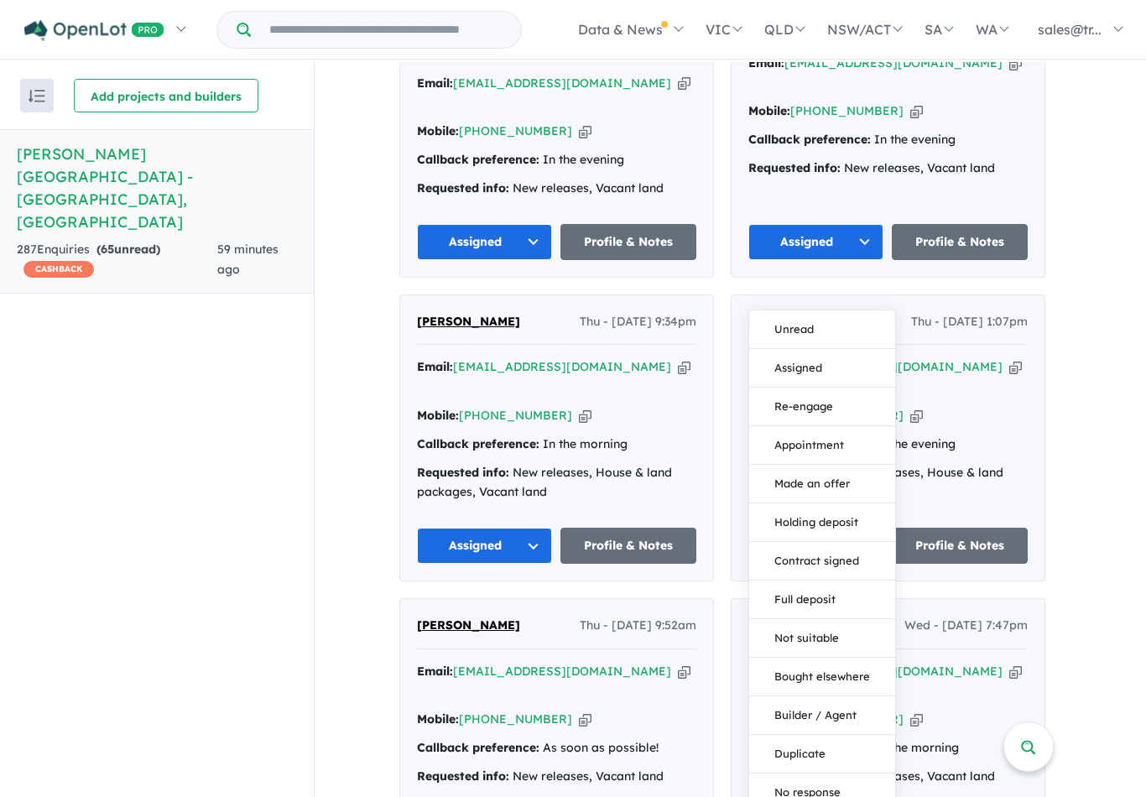
click at [803, 349] on button "Assigned" at bounding box center [822, 368] width 146 height 39
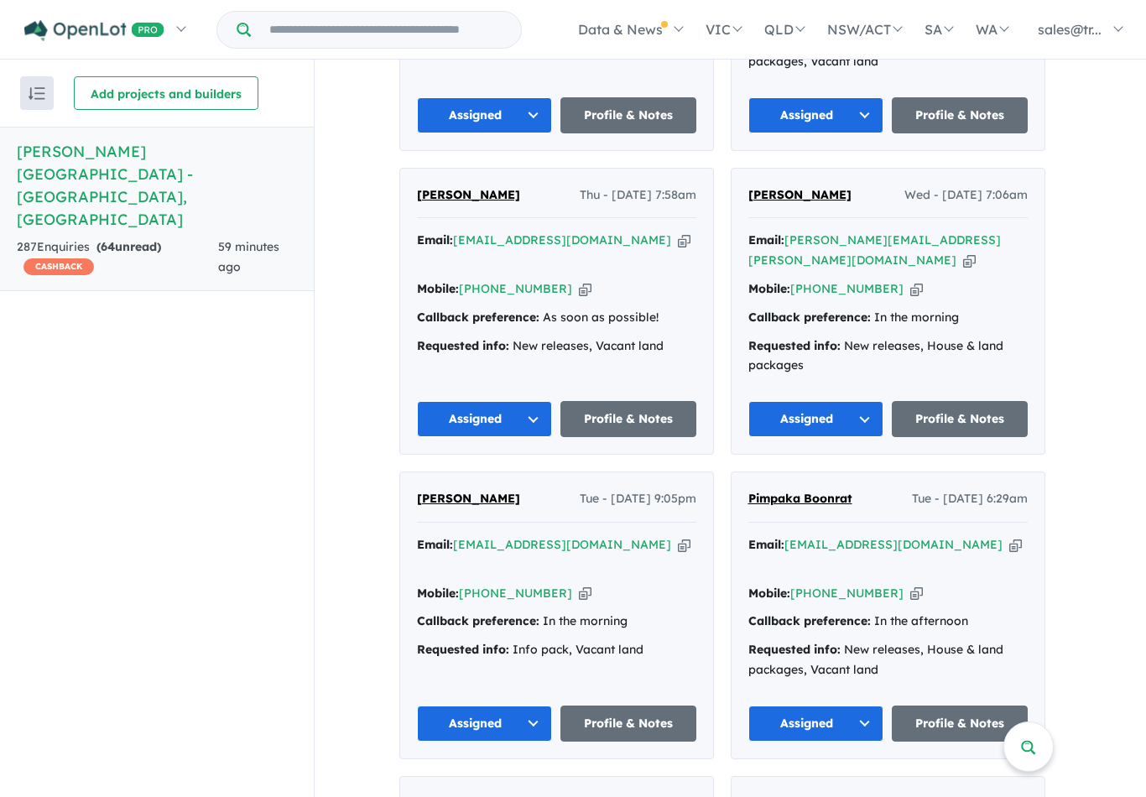
scroll to position [3857, 0]
